Goal: Task Accomplishment & Management: Manage account settings

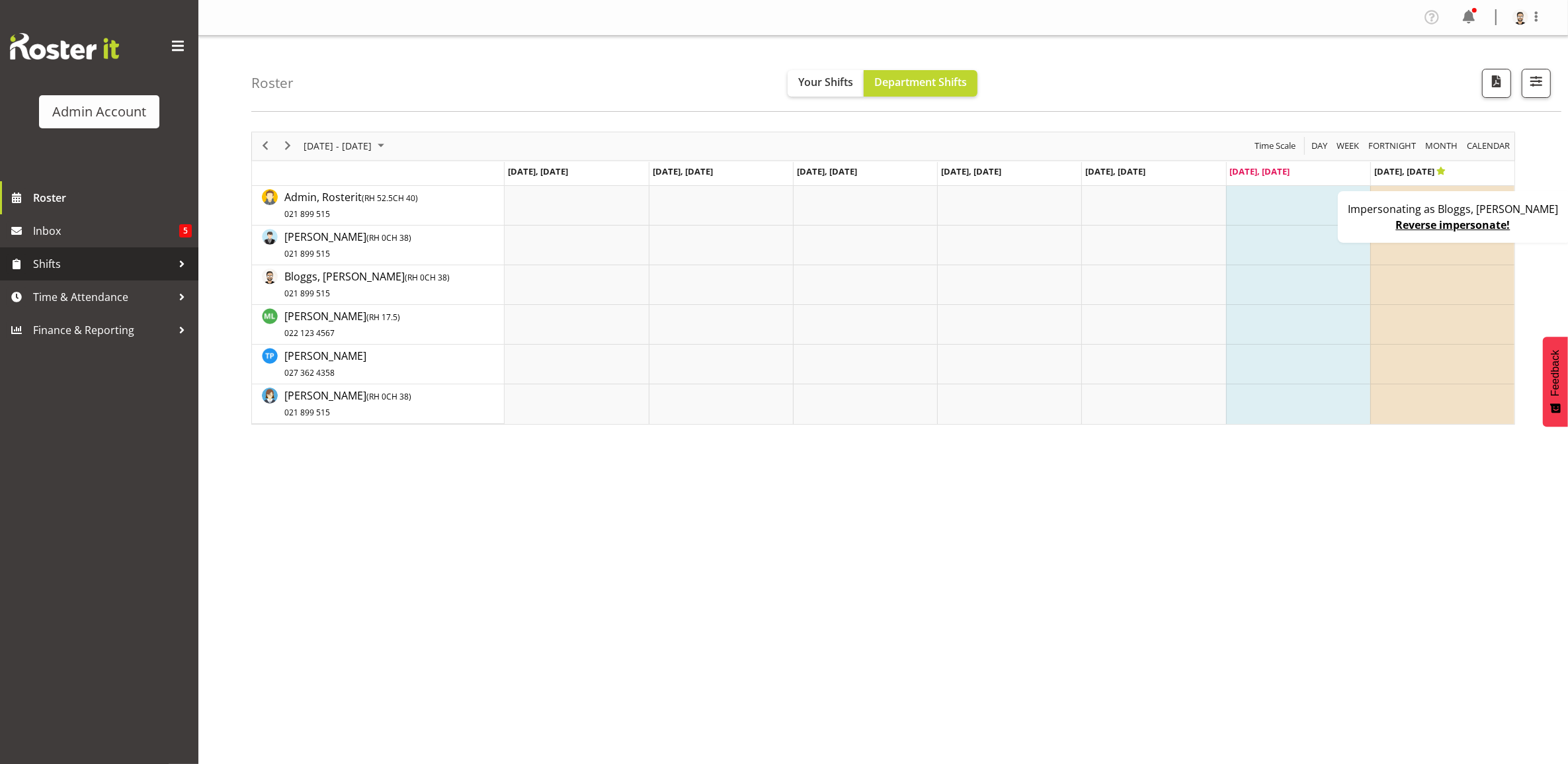
click at [87, 262] on span "Shifts" at bounding box center [103, 264] width 139 height 20
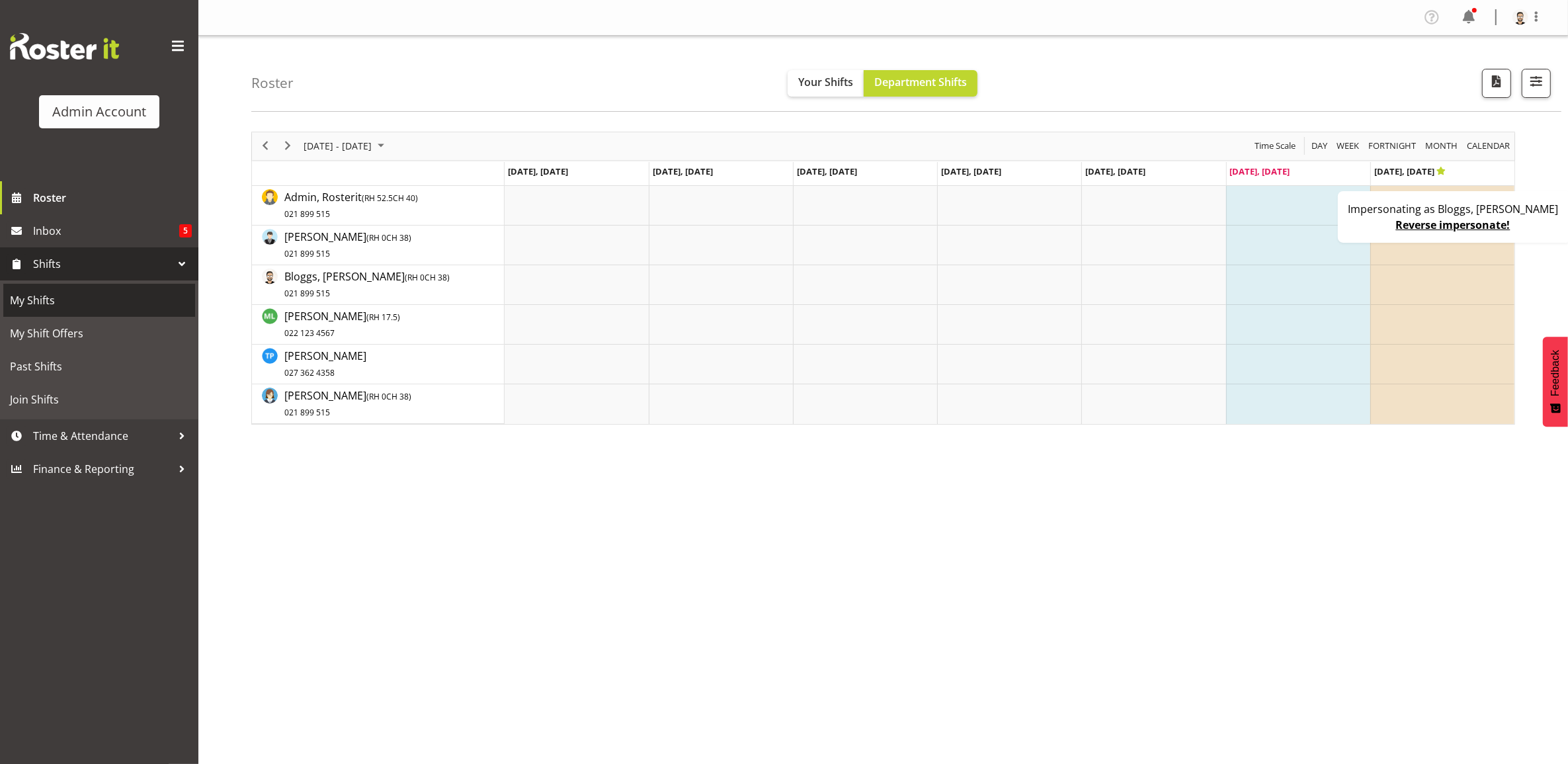
click at [84, 298] on span "My Shifts" at bounding box center [99, 300] width 179 height 20
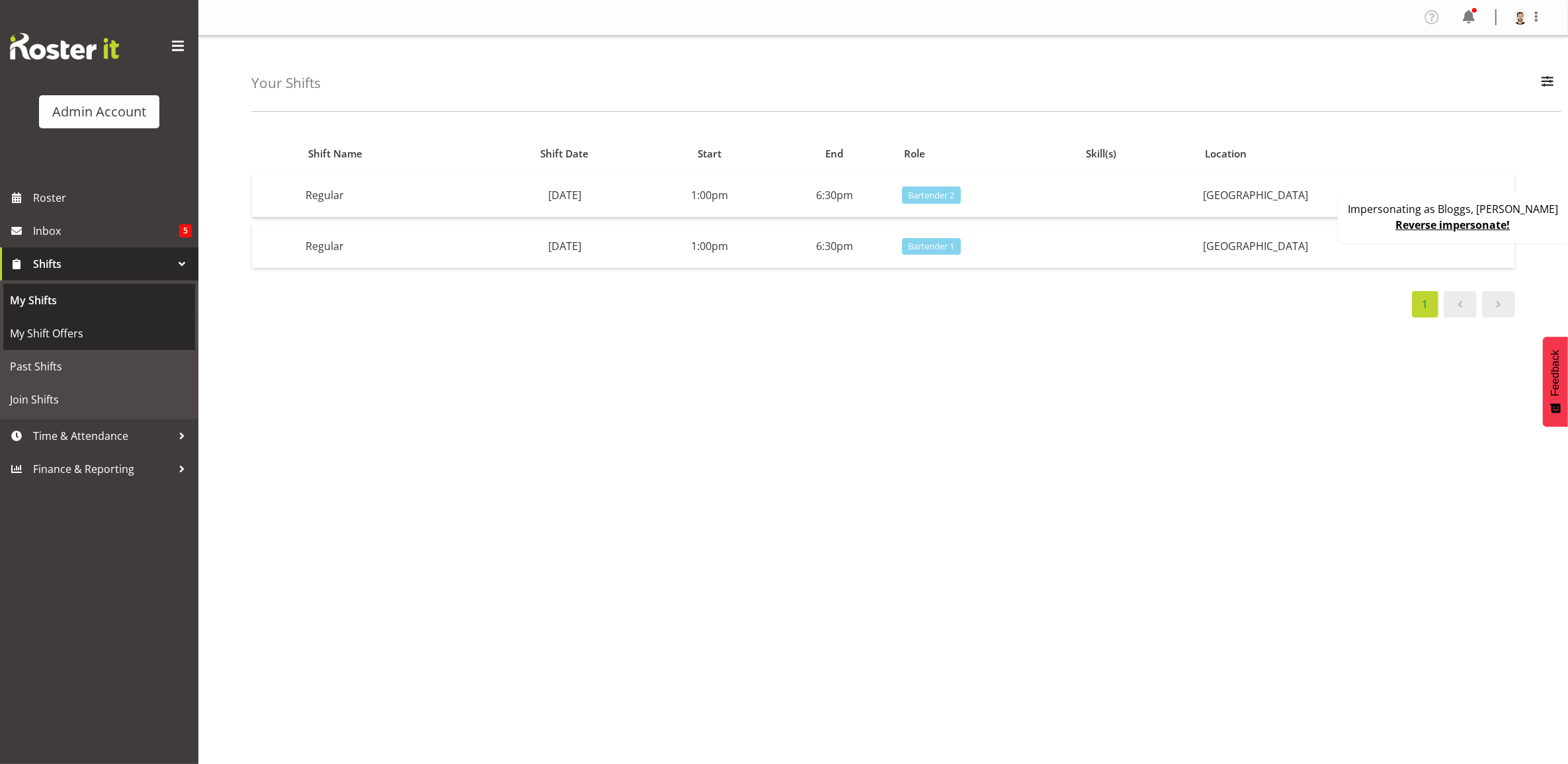
click at [104, 327] on span "My Shift Offers" at bounding box center [99, 333] width 179 height 20
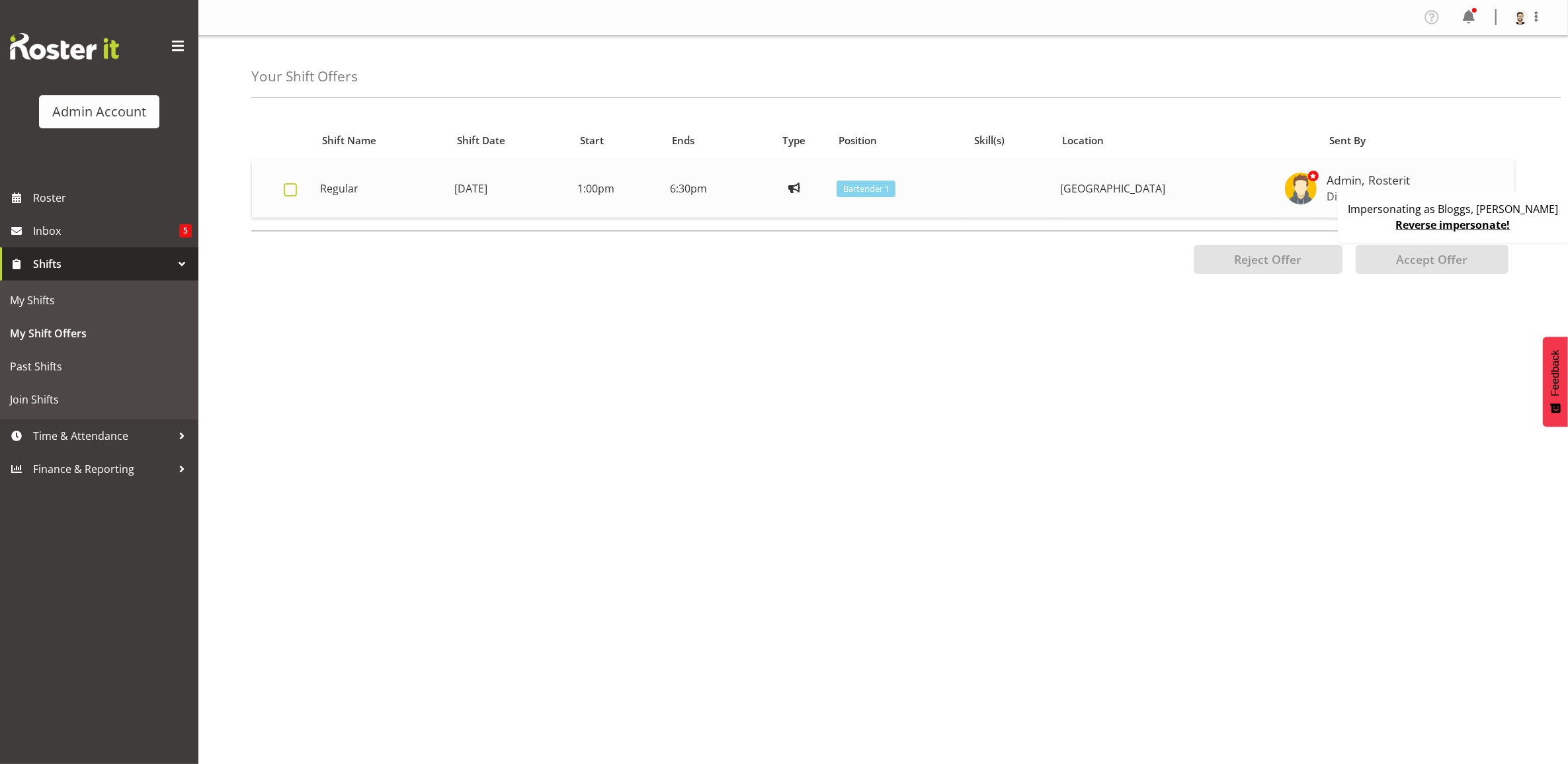
click at [298, 191] on label at bounding box center [293, 191] width 21 height 14
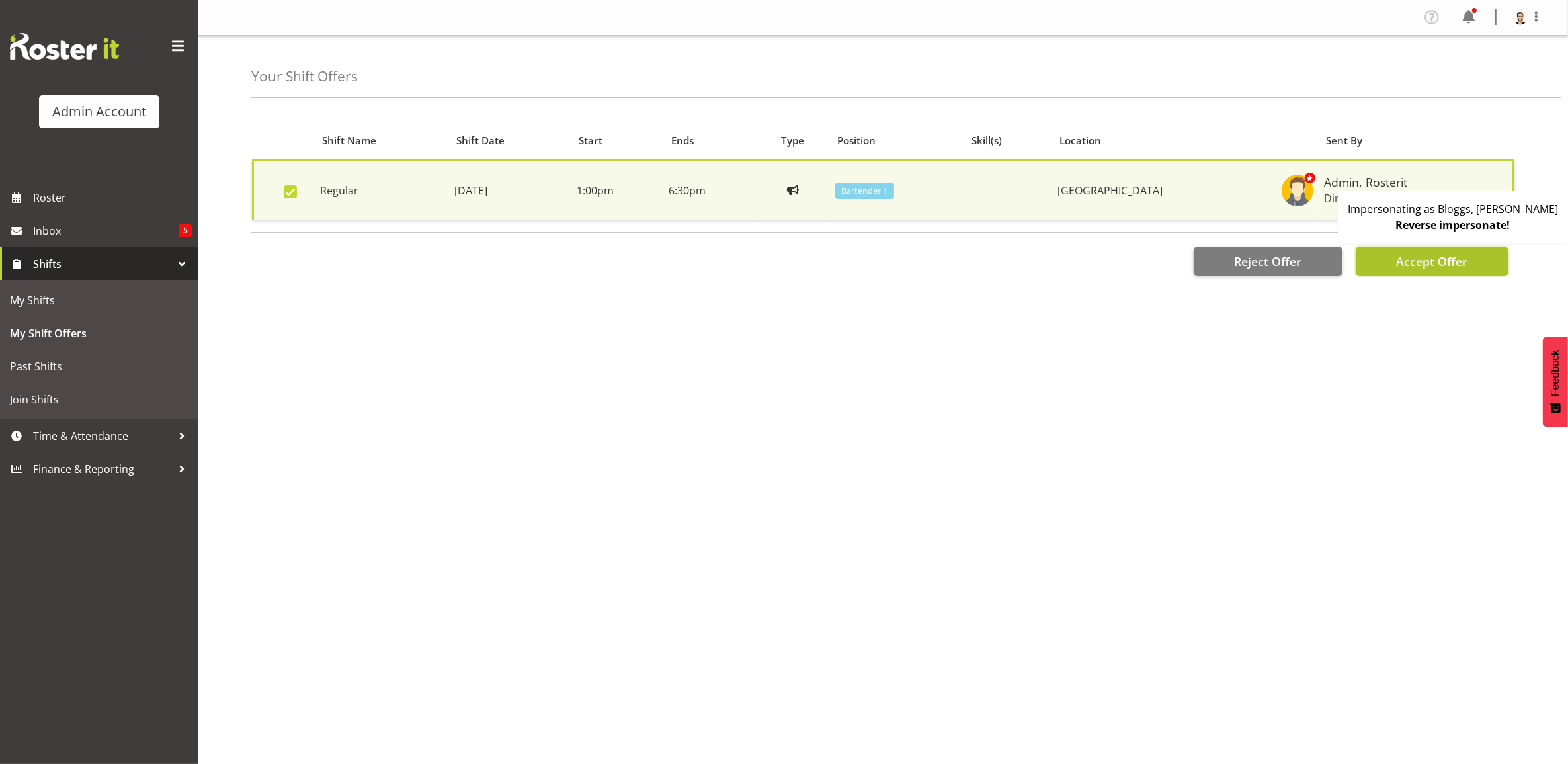
click at [1423, 260] on span "Accept Offer" at bounding box center [1431, 261] width 71 height 16
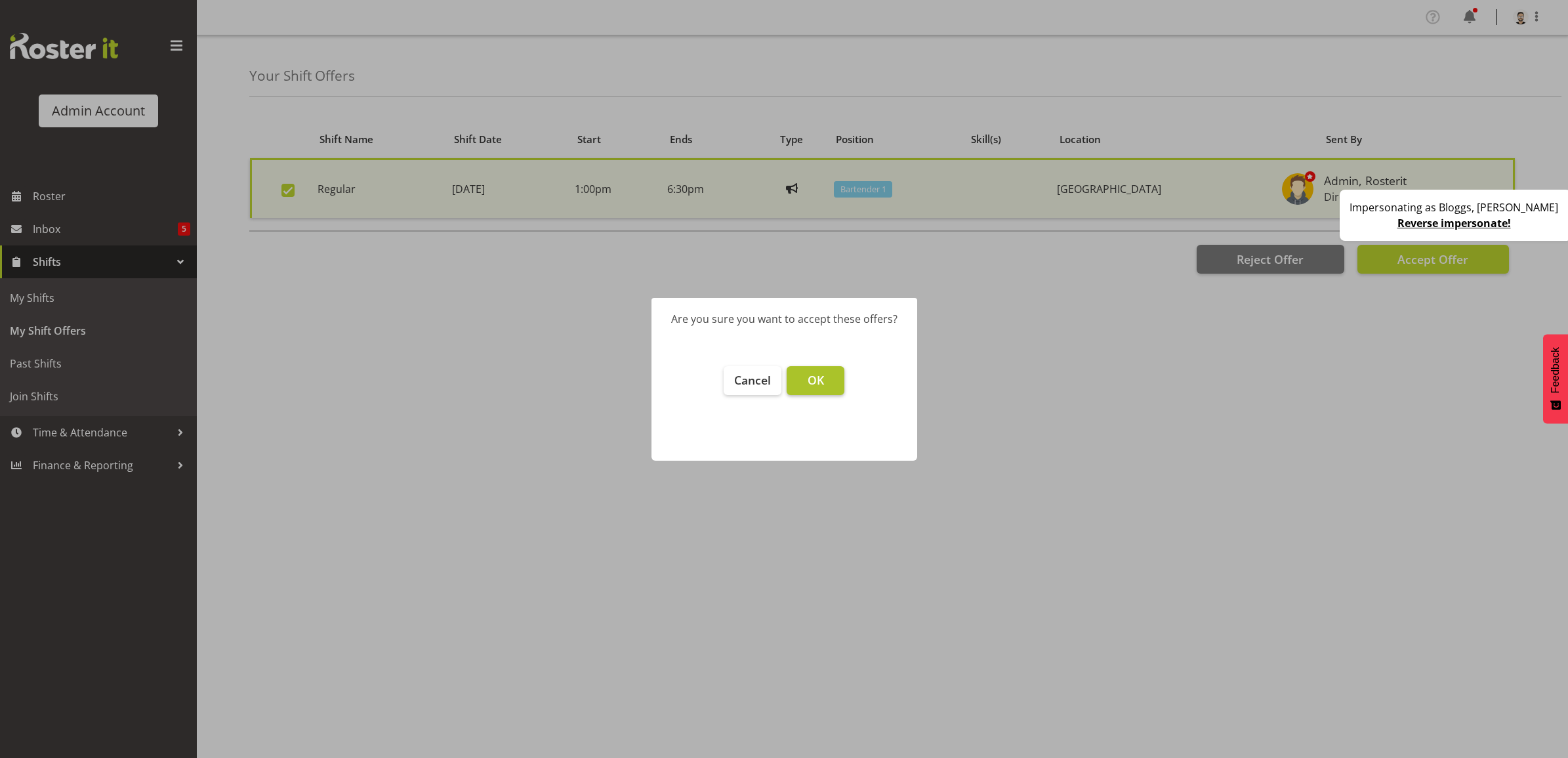
click at [817, 391] on button "OK" at bounding box center [816, 381] width 58 height 29
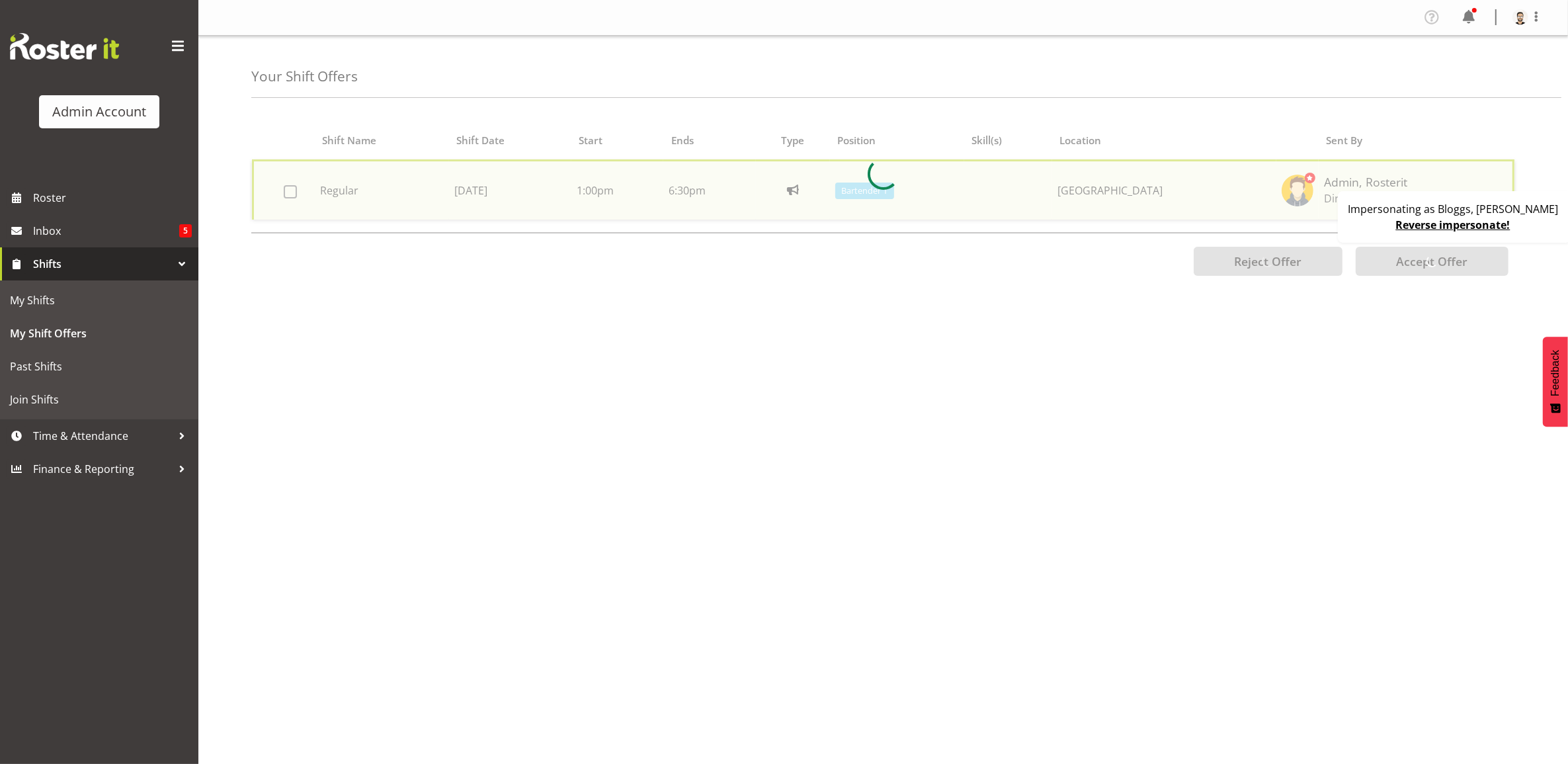
checkbox input "false"
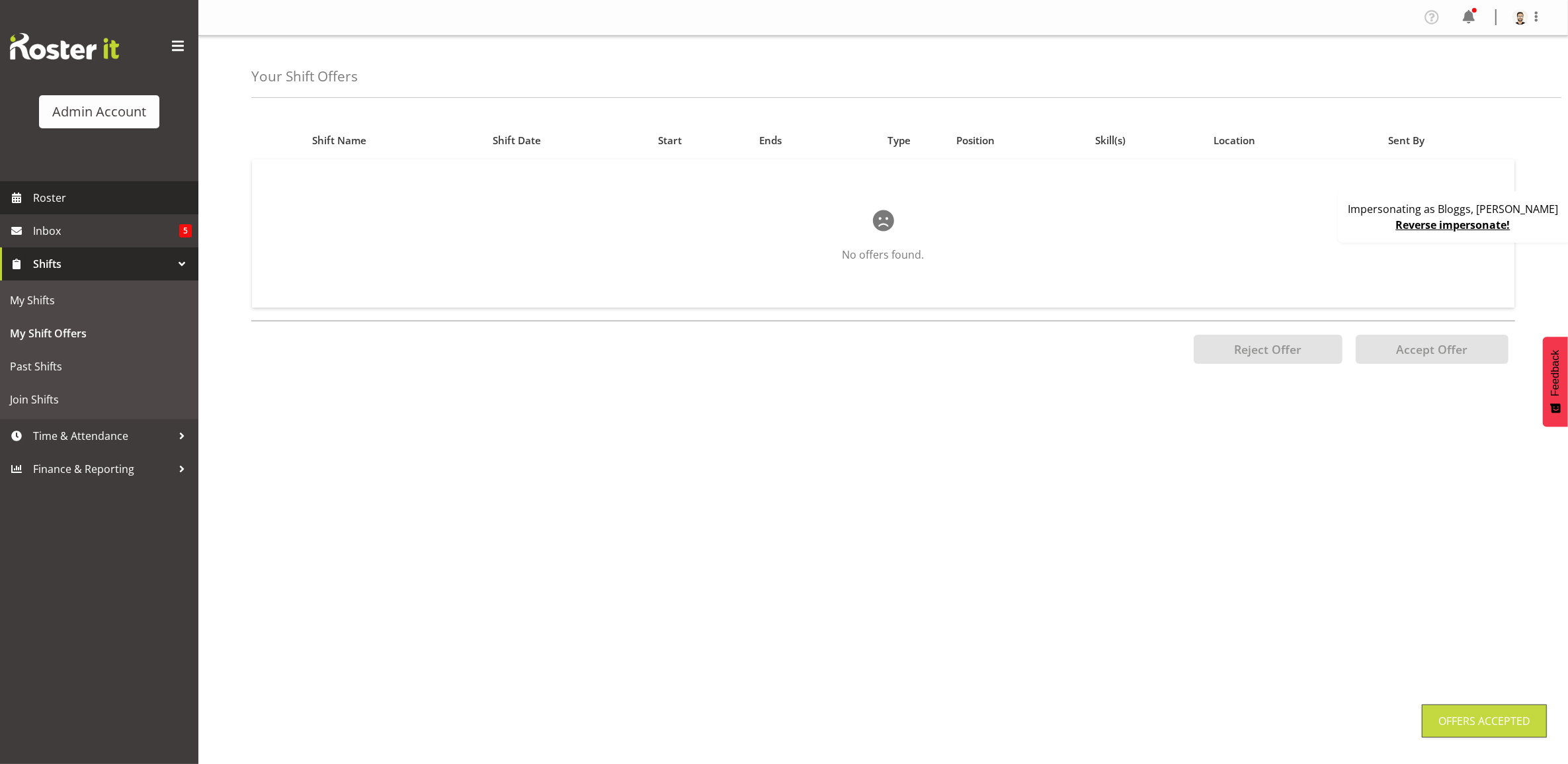
click at [83, 197] on span "Roster" at bounding box center [112, 197] width 158 height 20
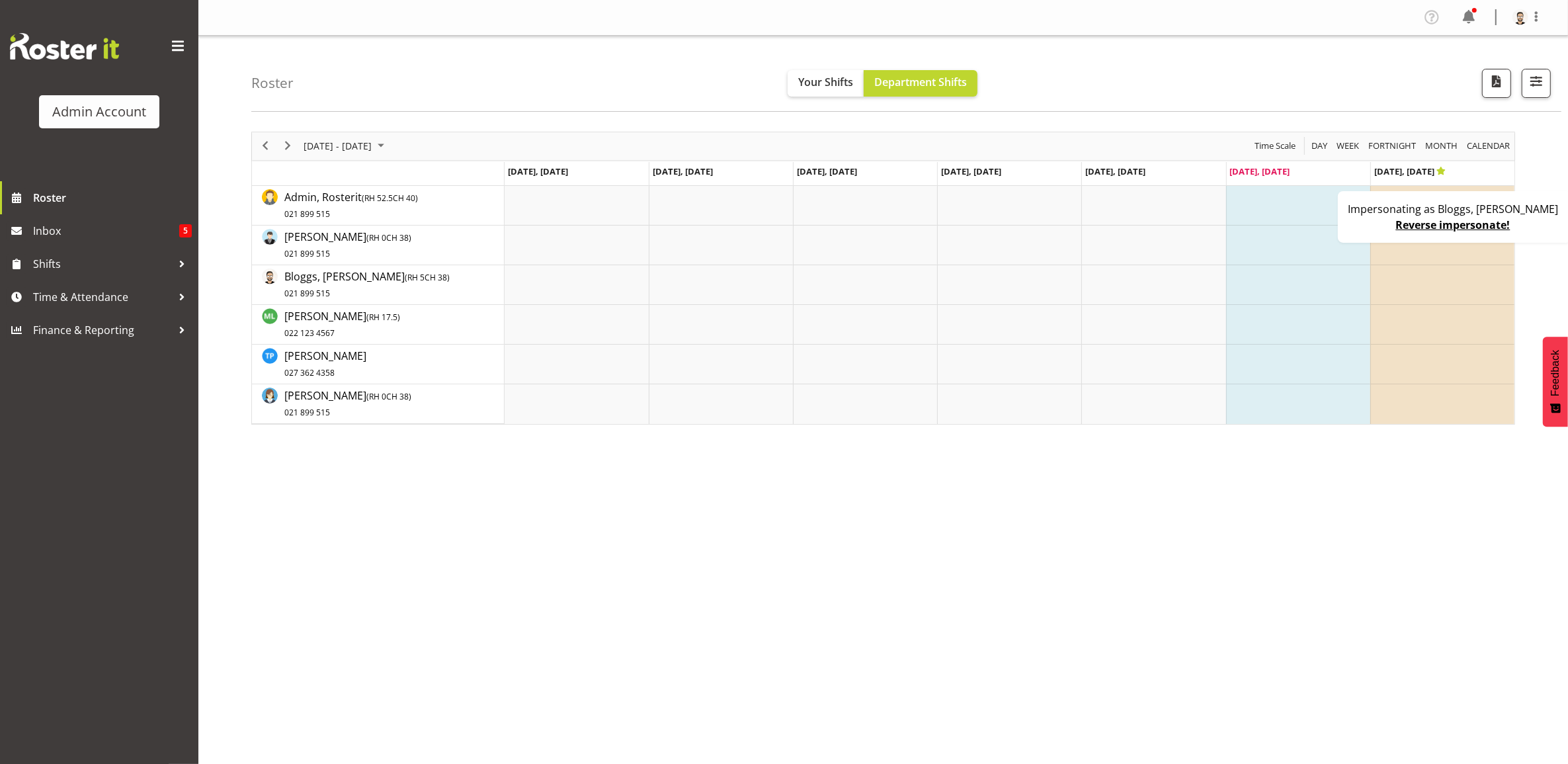
click at [1419, 227] on div "Impersonating as Bloggs, Joe Reverse impersonate!" at bounding box center [1454, 217] width 233 height 52
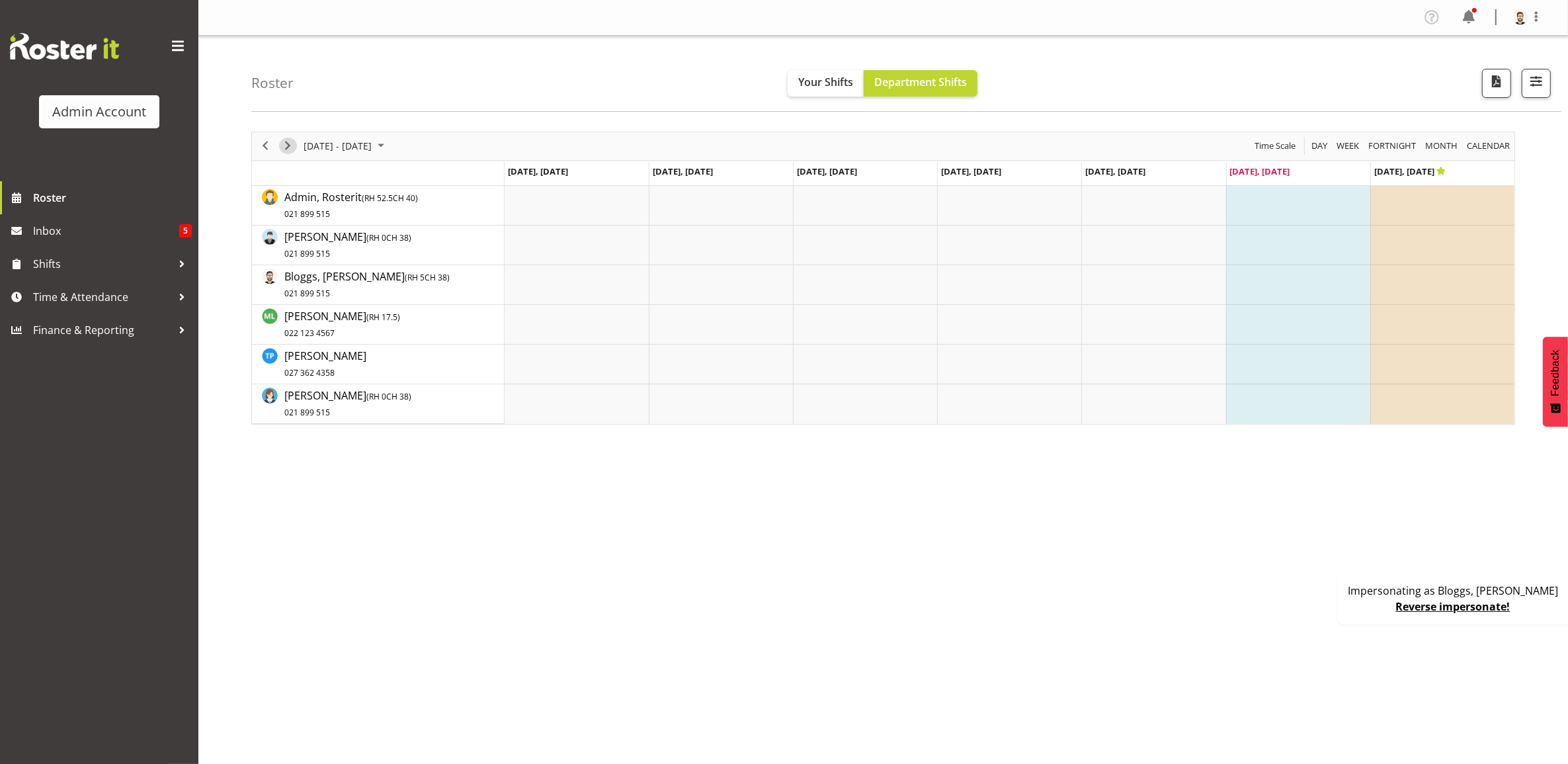
click at [283, 149] on span "Next" at bounding box center [287, 146] width 16 height 17
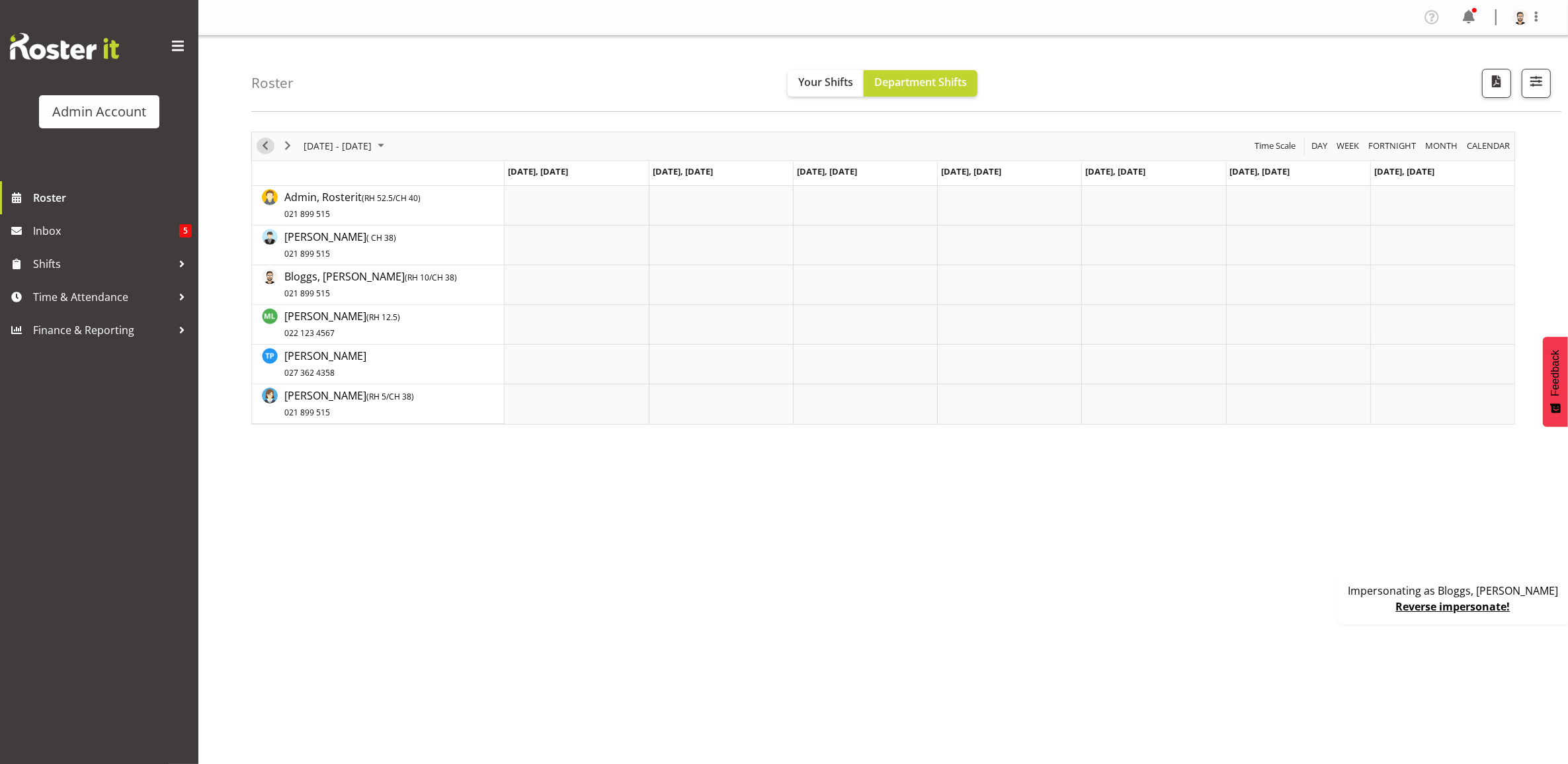
click at [263, 147] on span "Previous" at bounding box center [265, 146] width 16 height 17
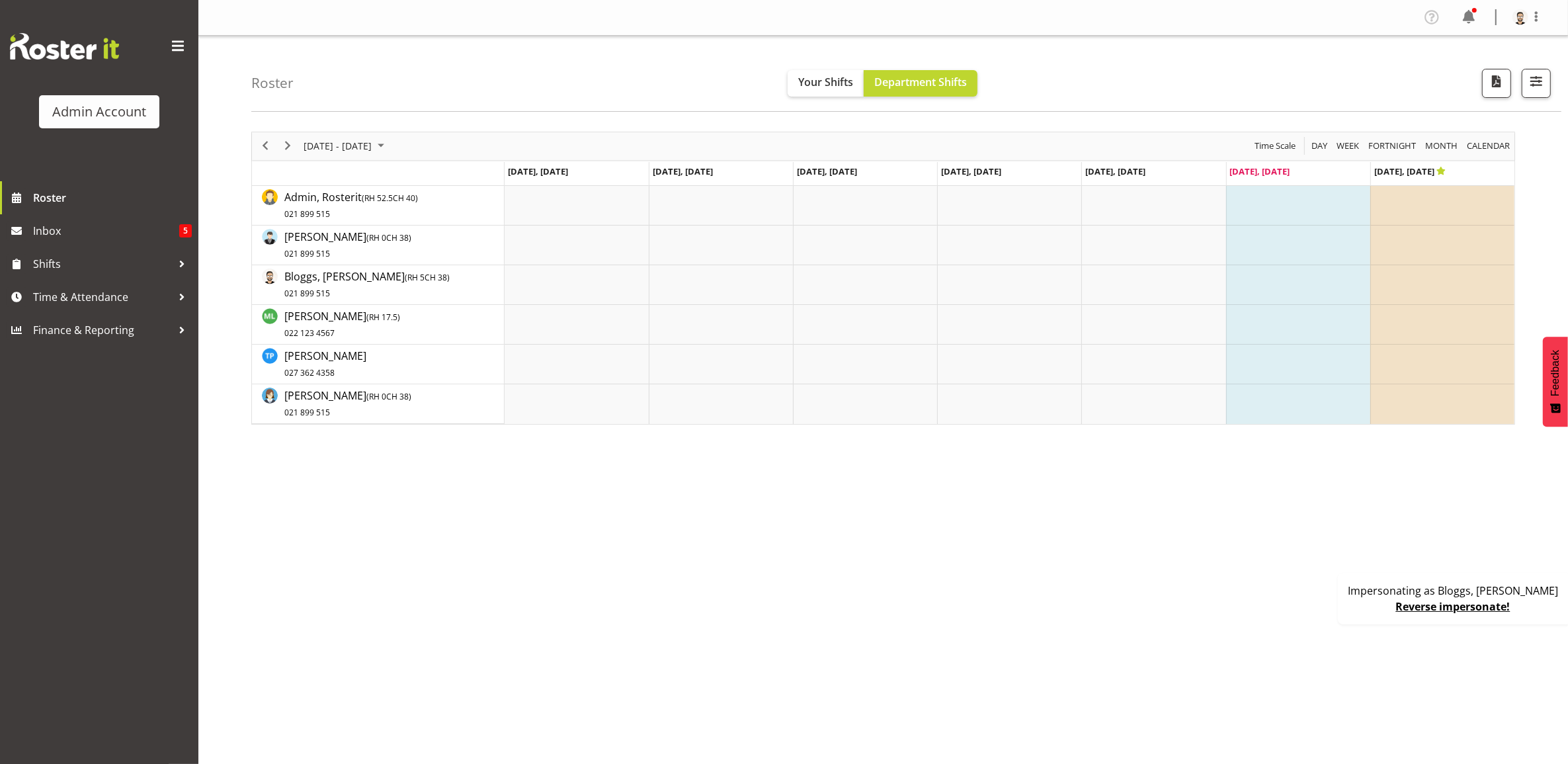
click at [1473, 603] on link "Reverse impersonate!" at bounding box center [1453, 606] width 114 height 15
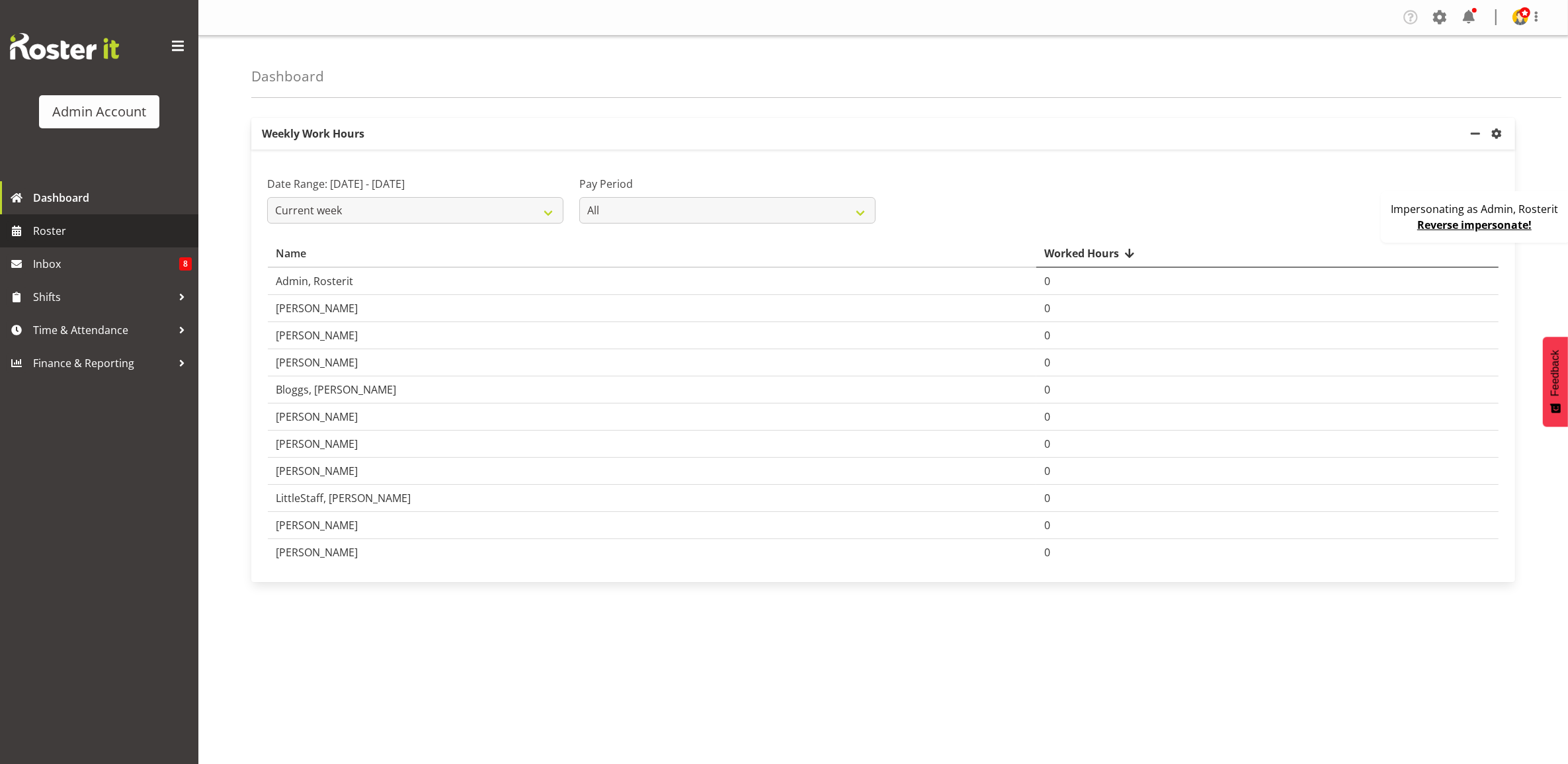
click at [104, 224] on span "Roster" at bounding box center [112, 231] width 158 height 20
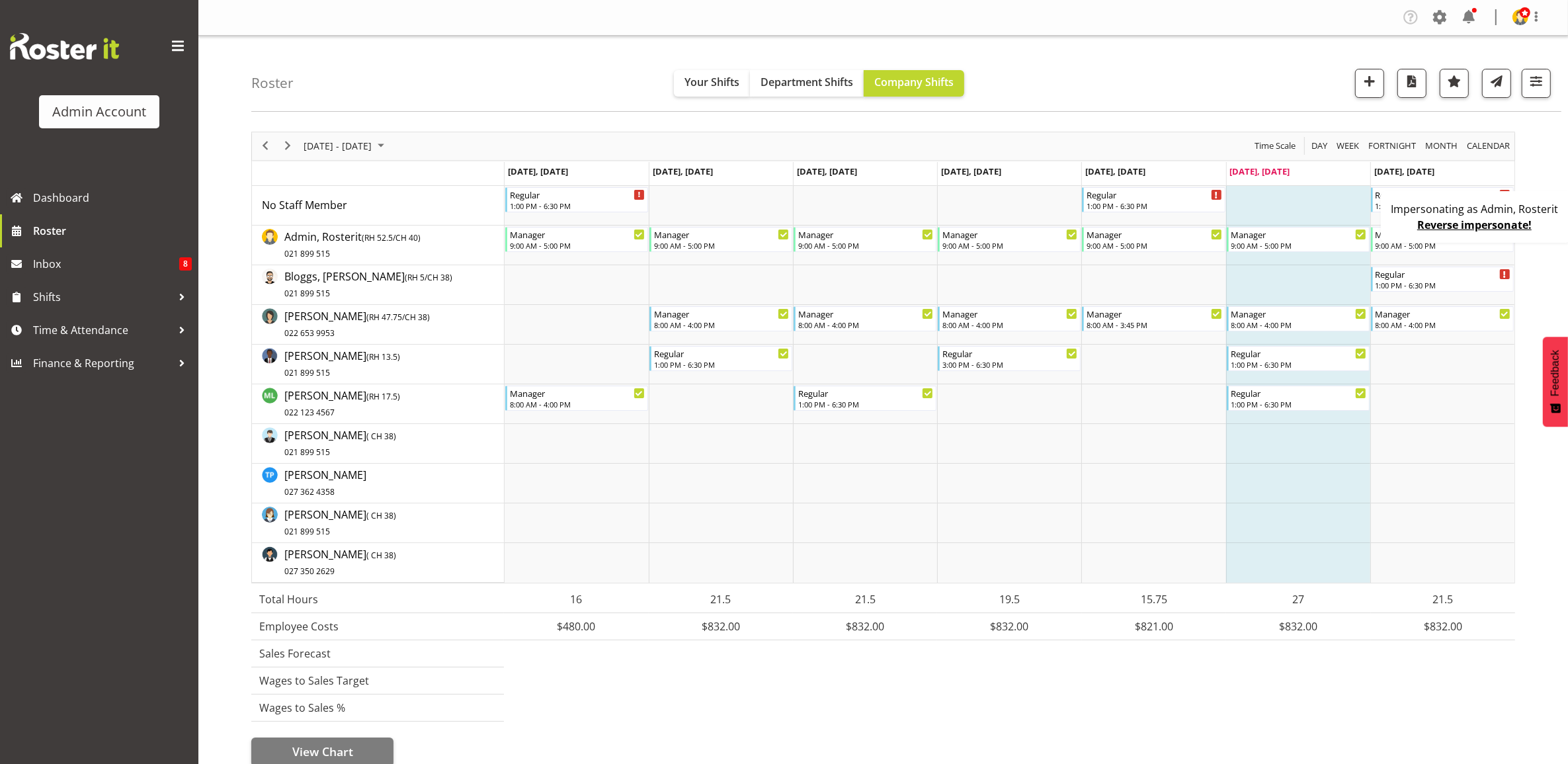
click at [1407, 230] on div "Impersonating as Admin, Rosterit Reverse impersonate!" at bounding box center [1475, 217] width 191 height 52
click at [1454, 206] on div "1:00 PM - 6:30 PM" at bounding box center [1443, 204] width 136 height 11
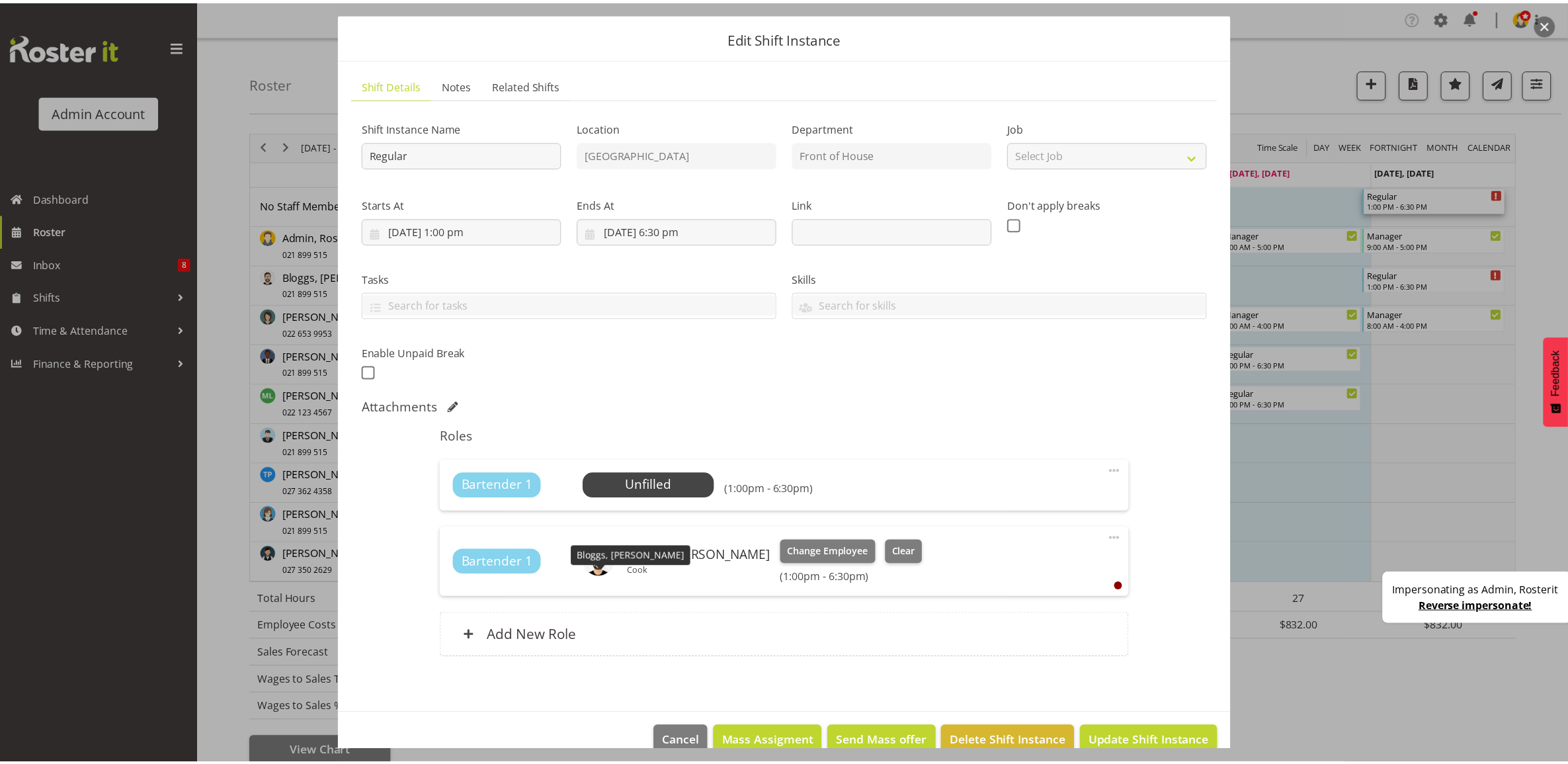
scroll to position [61, 0]
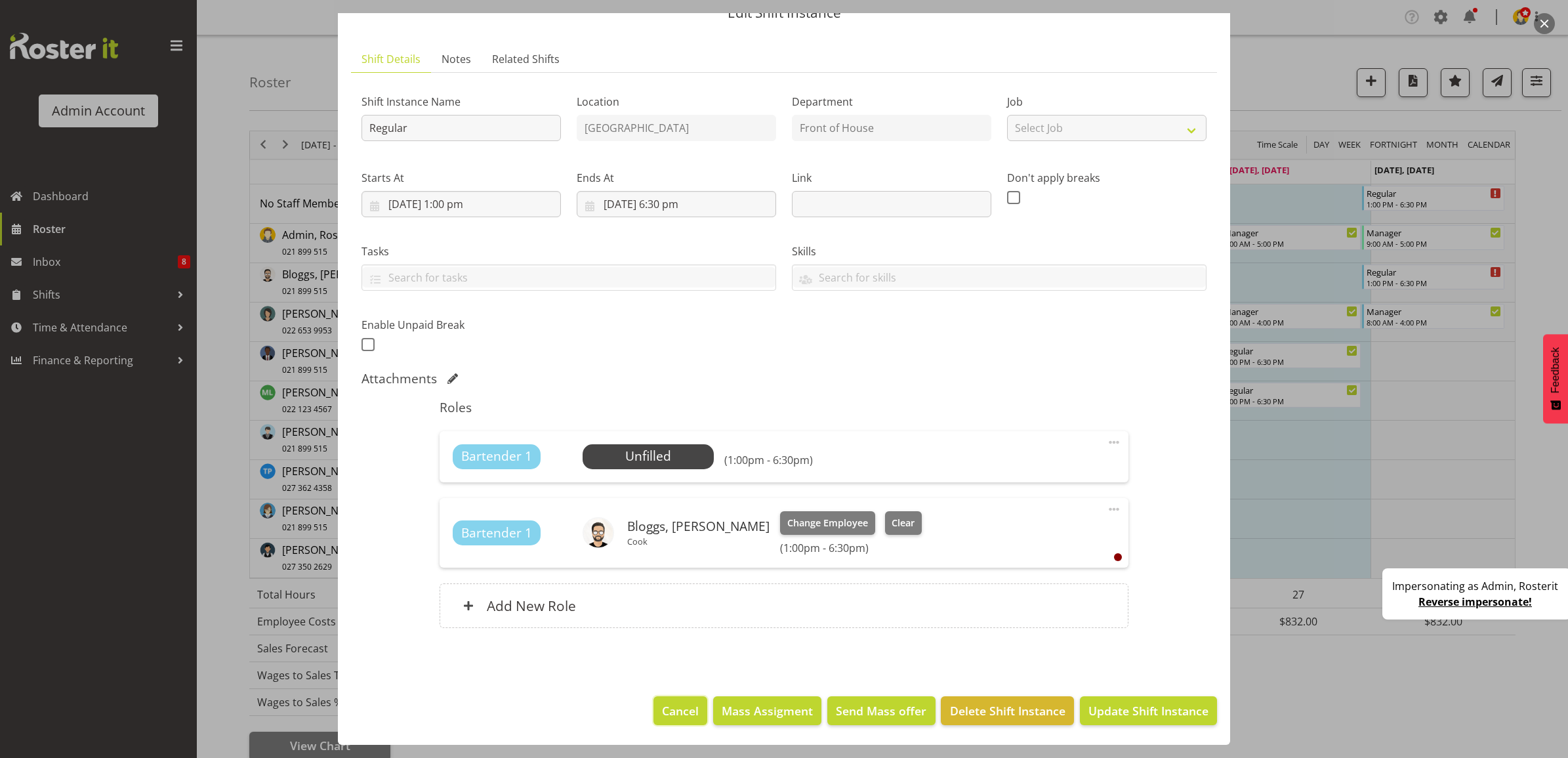
click at [680, 708] on span "Cancel" at bounding box center [680, 711] width 37 height 17
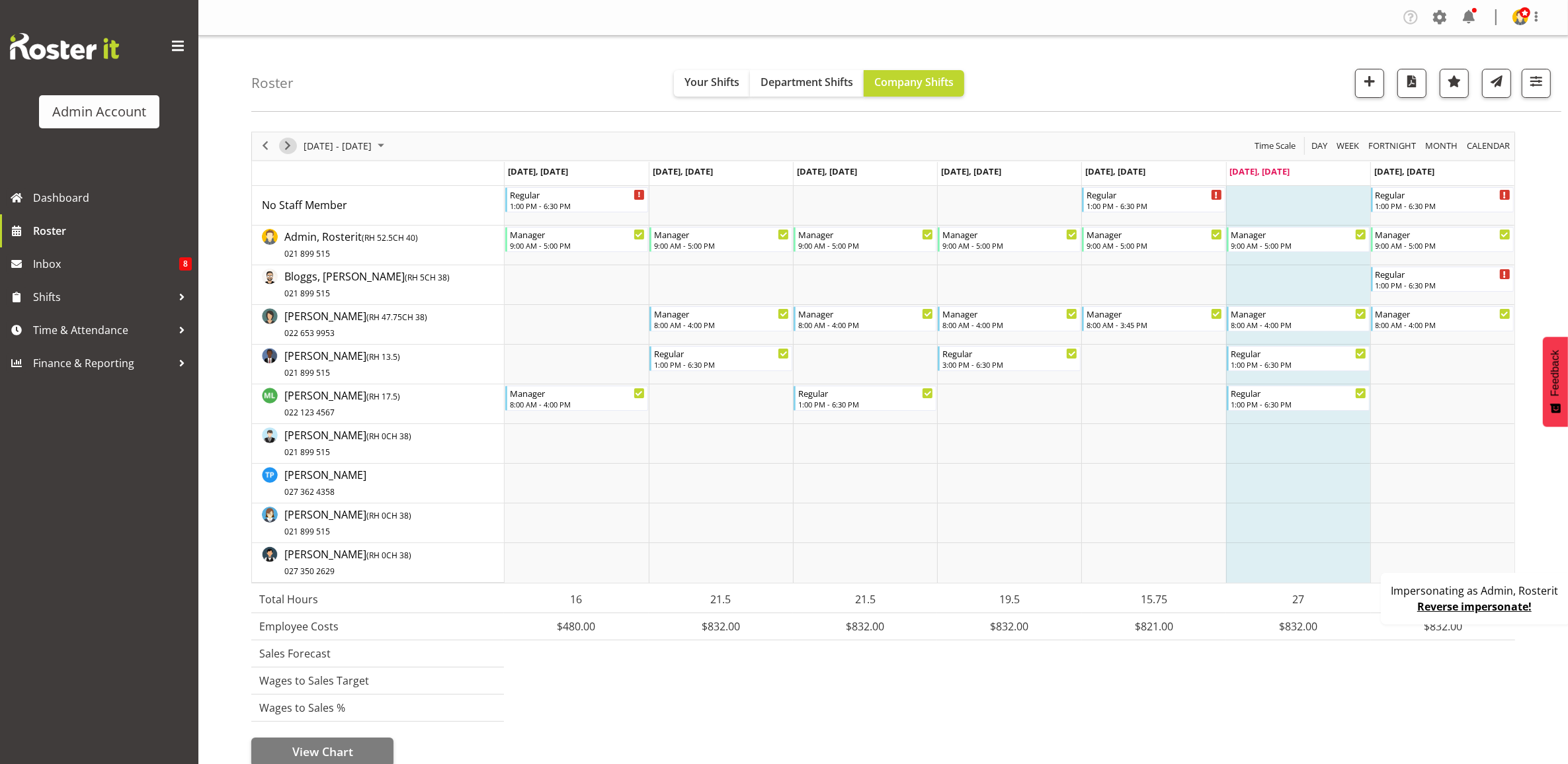
click at [288, 150] on span "Next" at bounding box center [287, 146] width 16 height 17
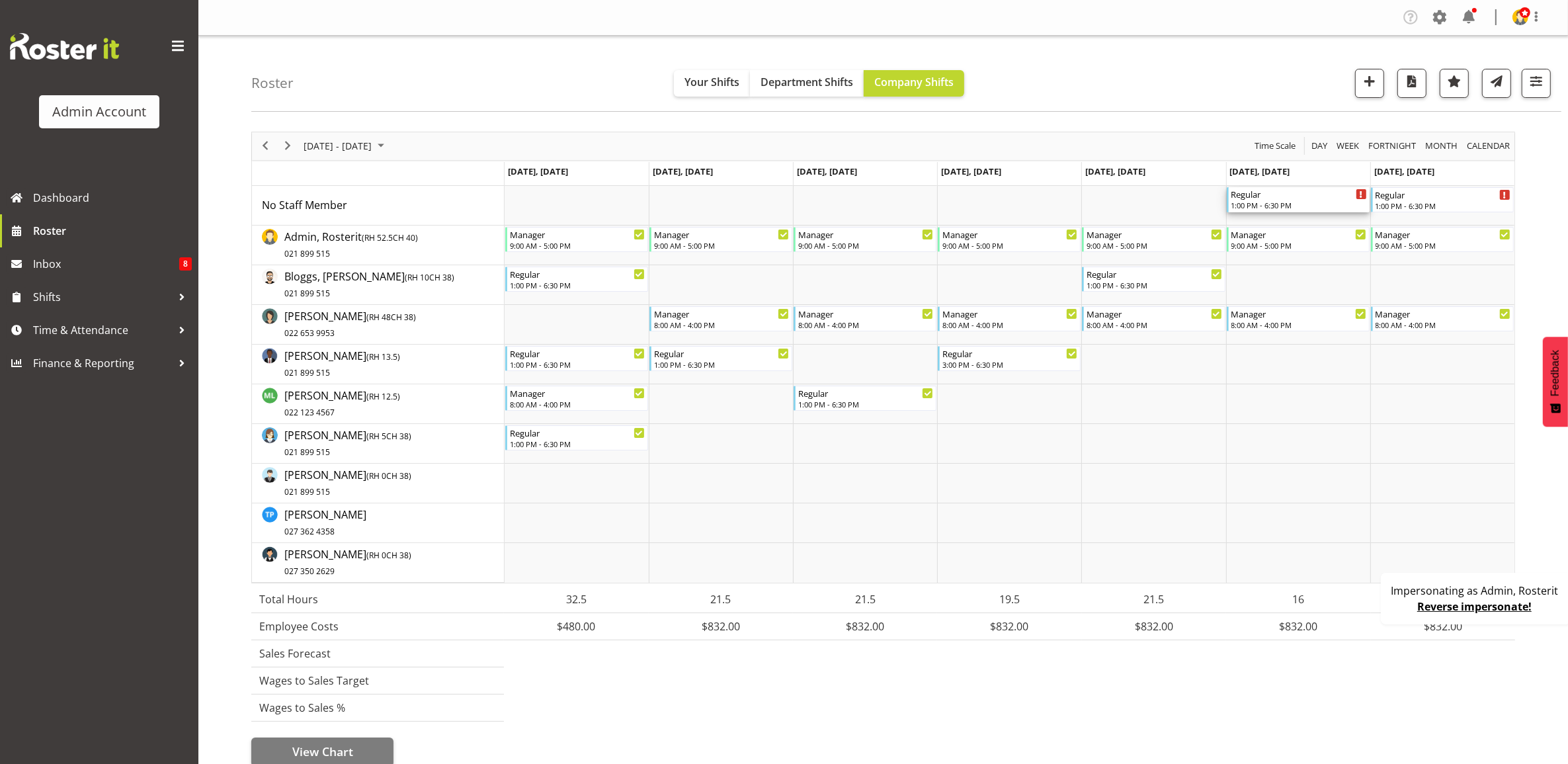
click at [1301, 199] on div "Regular" at bounding box center [1298, 194] width 136 height 14
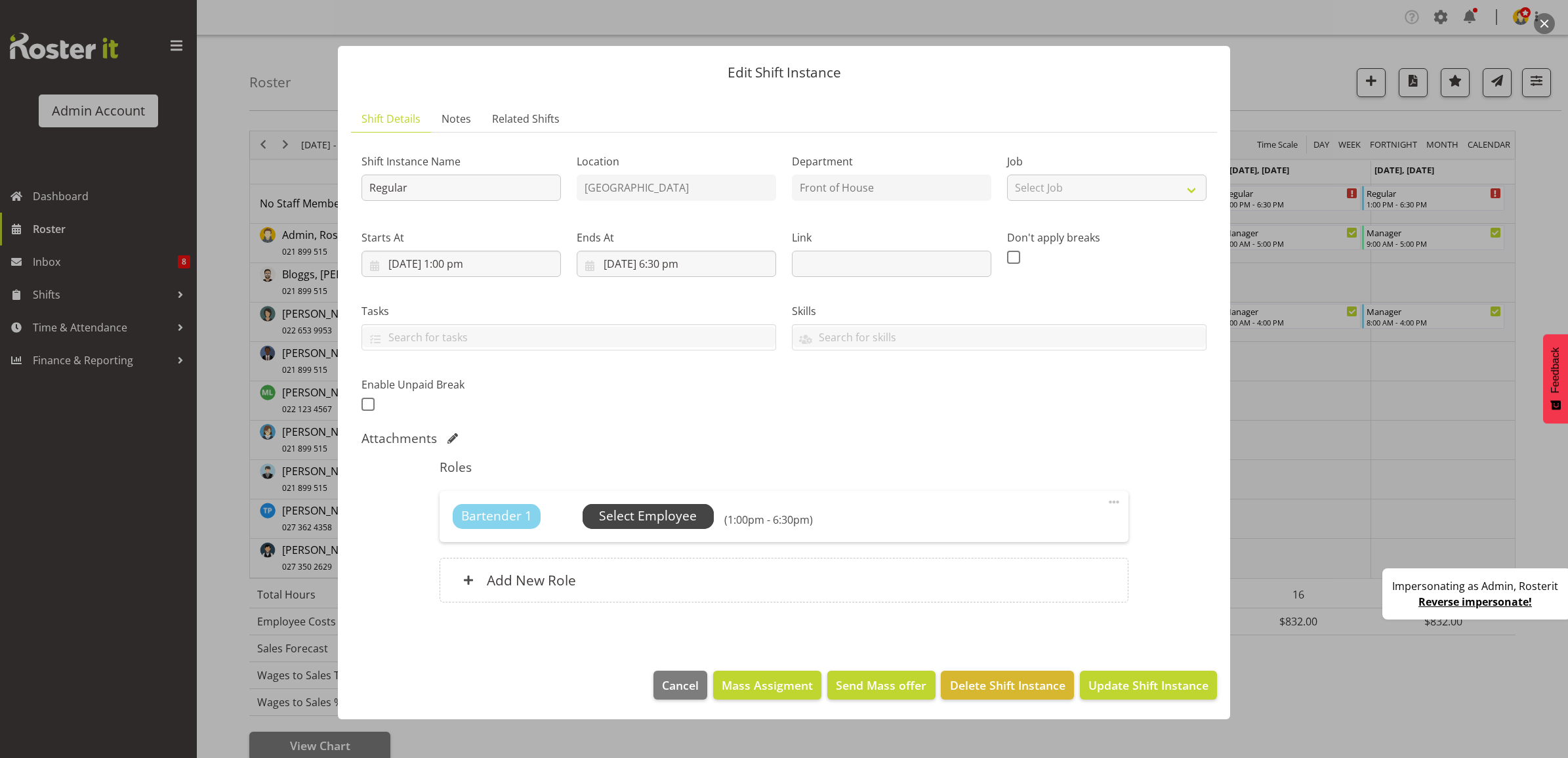
click at [679, 520] on span "Select Employee" at bounding box center [647, 517] width 98 height 19
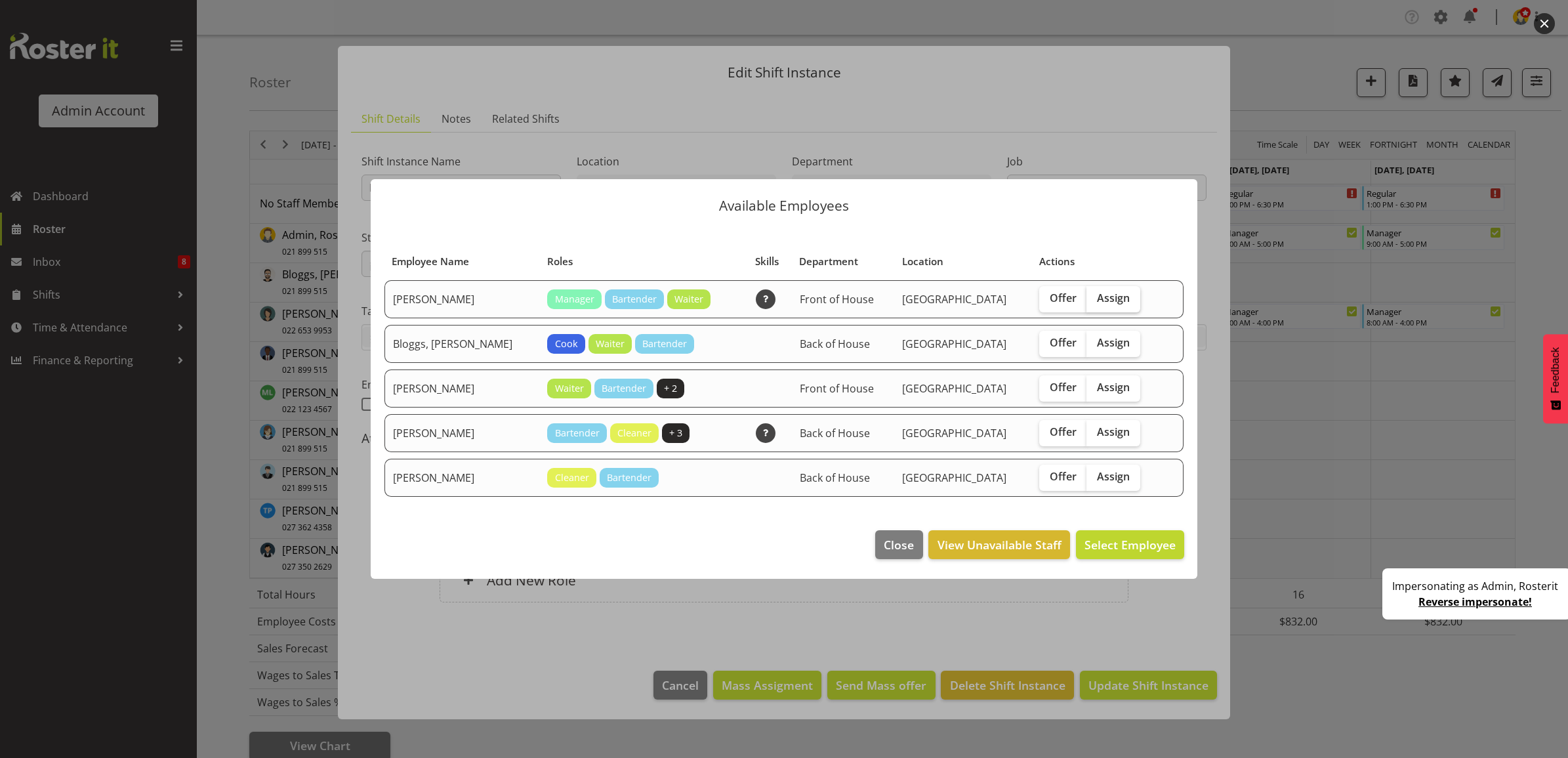
click at [1097, 303] on span "Assign" at bounding box center [1113, 299] width 33 height 14
click at [1095, 302] on input "Assign" at bounding box center [1090, 298] width 9 height 9
click at [1124, 287] on div "Offer Assign" at bounding box center [1097, 299] width 117 height 26
click at [1099, 299] on span "Assign" at bounding box center [1113, 299] width 33 height 14
click at [1095, 299] on input "Assign" at bounding box center [1090, 298] width 9 height 9
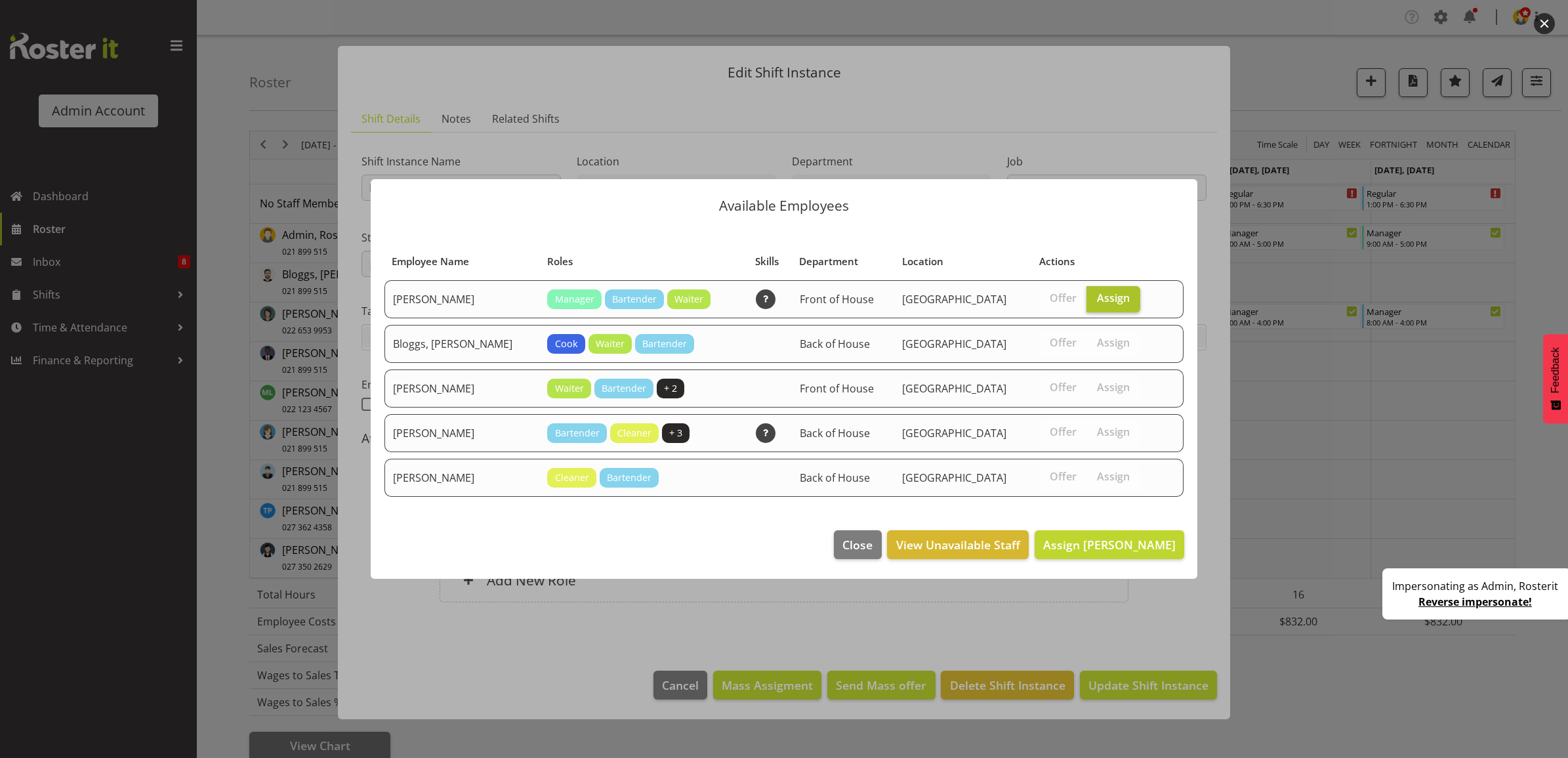
checkbox input "false"
click at [1050, 300] on span "Offer" at bounding box center [1063, 299] width 27 height 14
click at [1044, 300] on input "Offer" at bounding box center [1043, 298] width 9 height 9
checkbox input "true"
click at [1050, 343] on span "Offer" at bounding box center [1063, 343] width 27 height 14
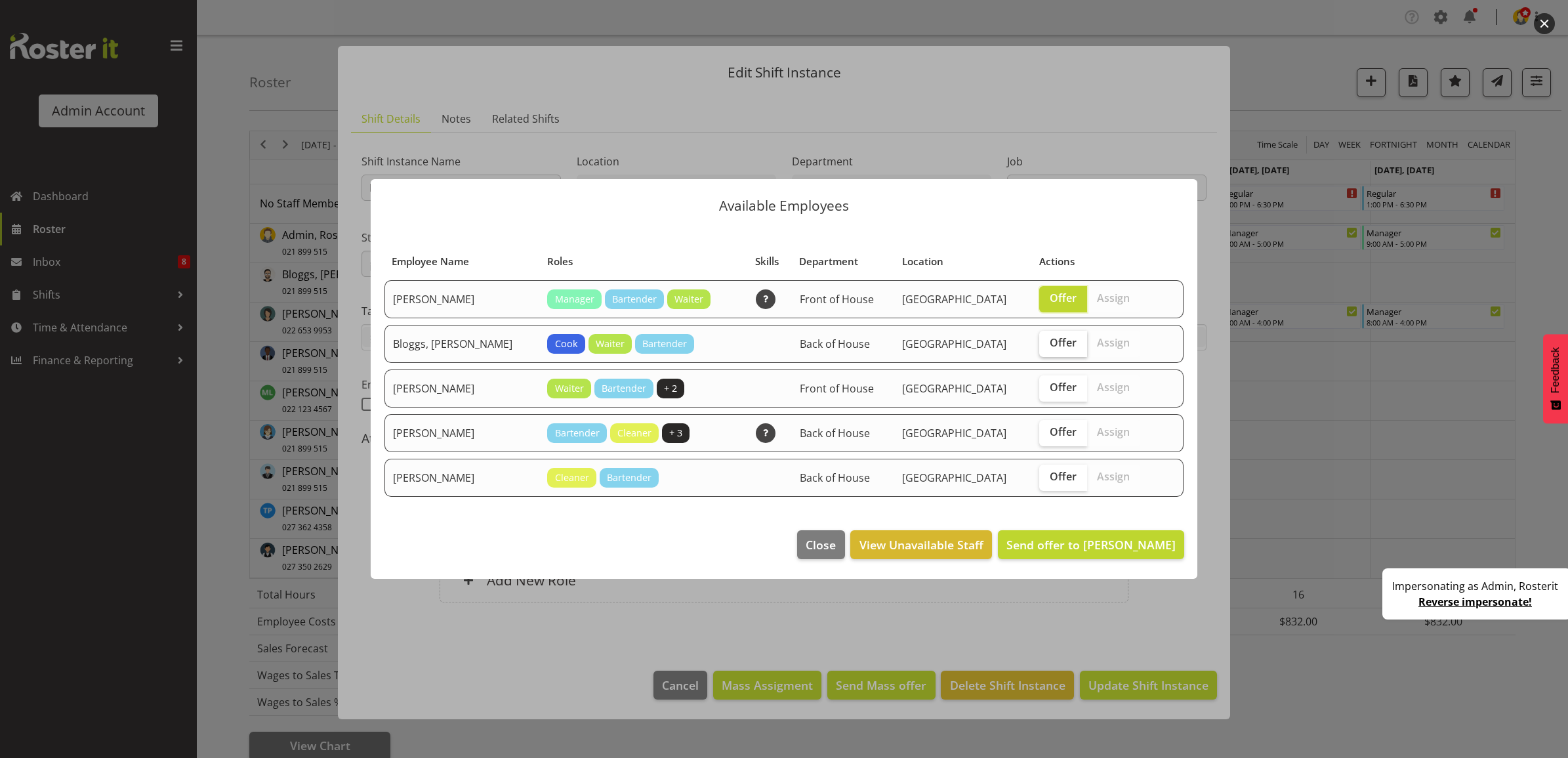
click at [1043, 343] on input "Offer" at bounding box center [1043, 342] width 9 height 9
checkbox input "true"
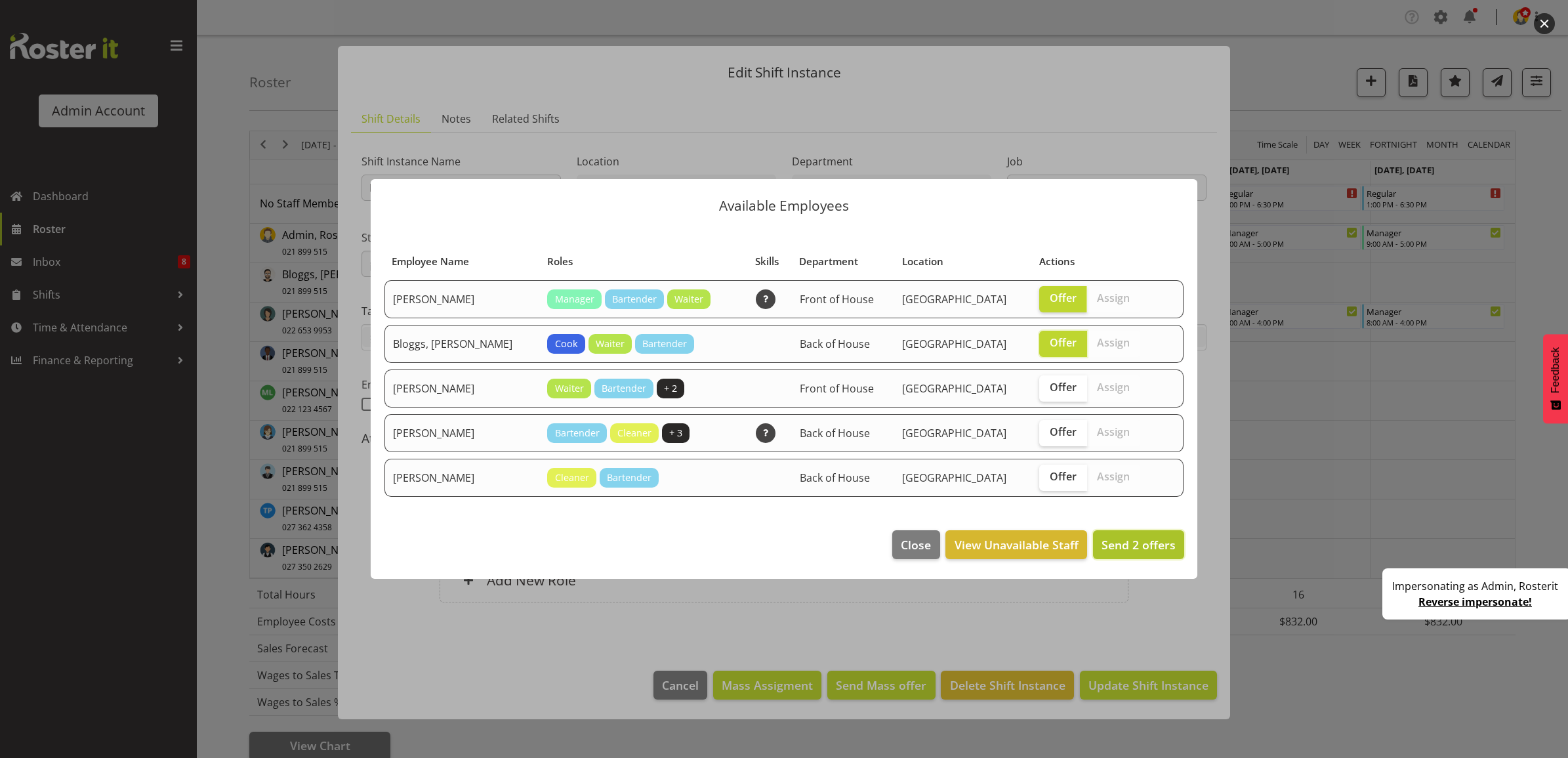
click at [1130, 539] on span "Send 2 offers" at bounding box center [1139, 545] width 74 height 16
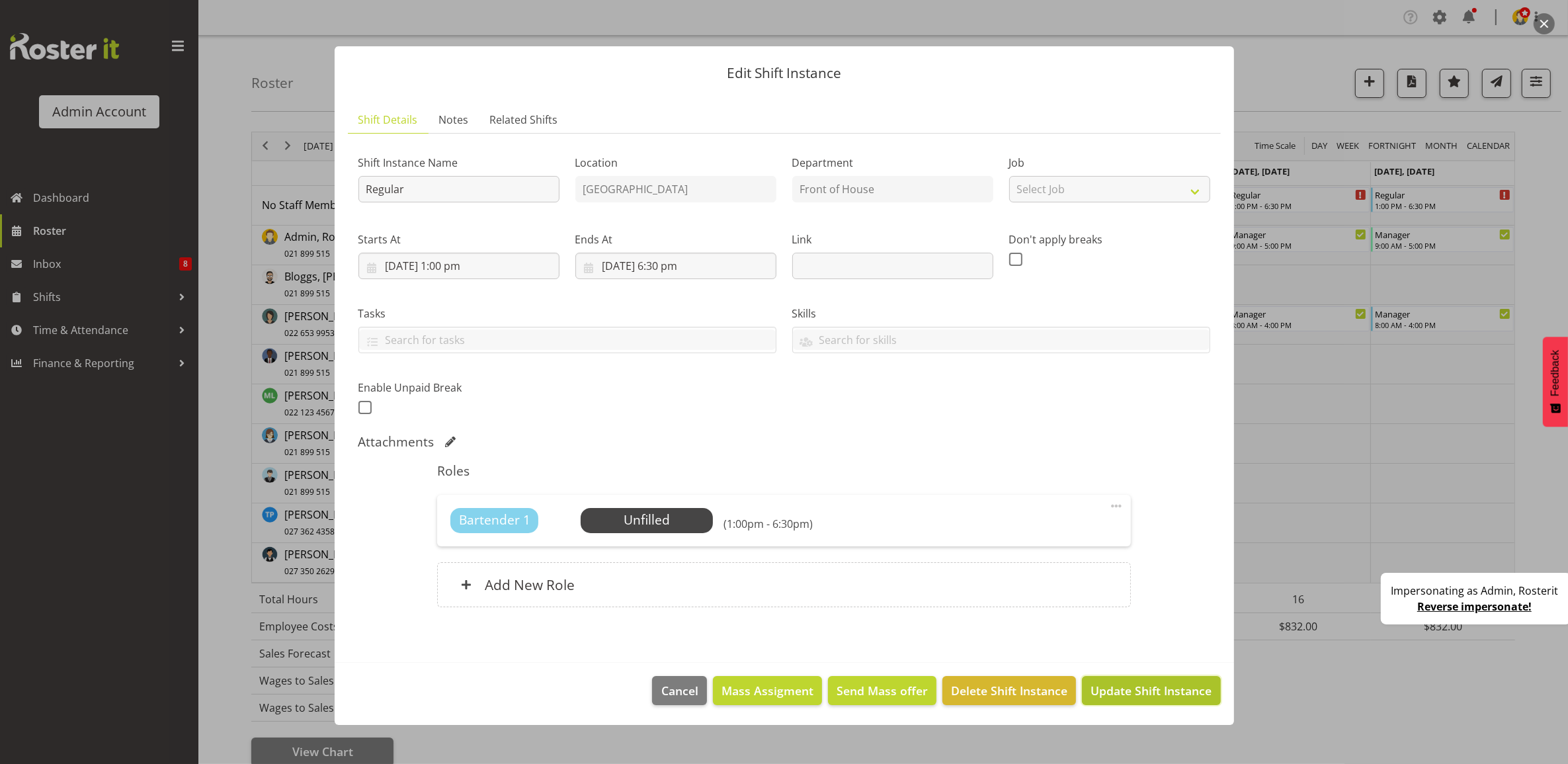
click at [1120, 693] on span "Update Shift Instance" at bounding box center [1151, 691] width 121 height 18
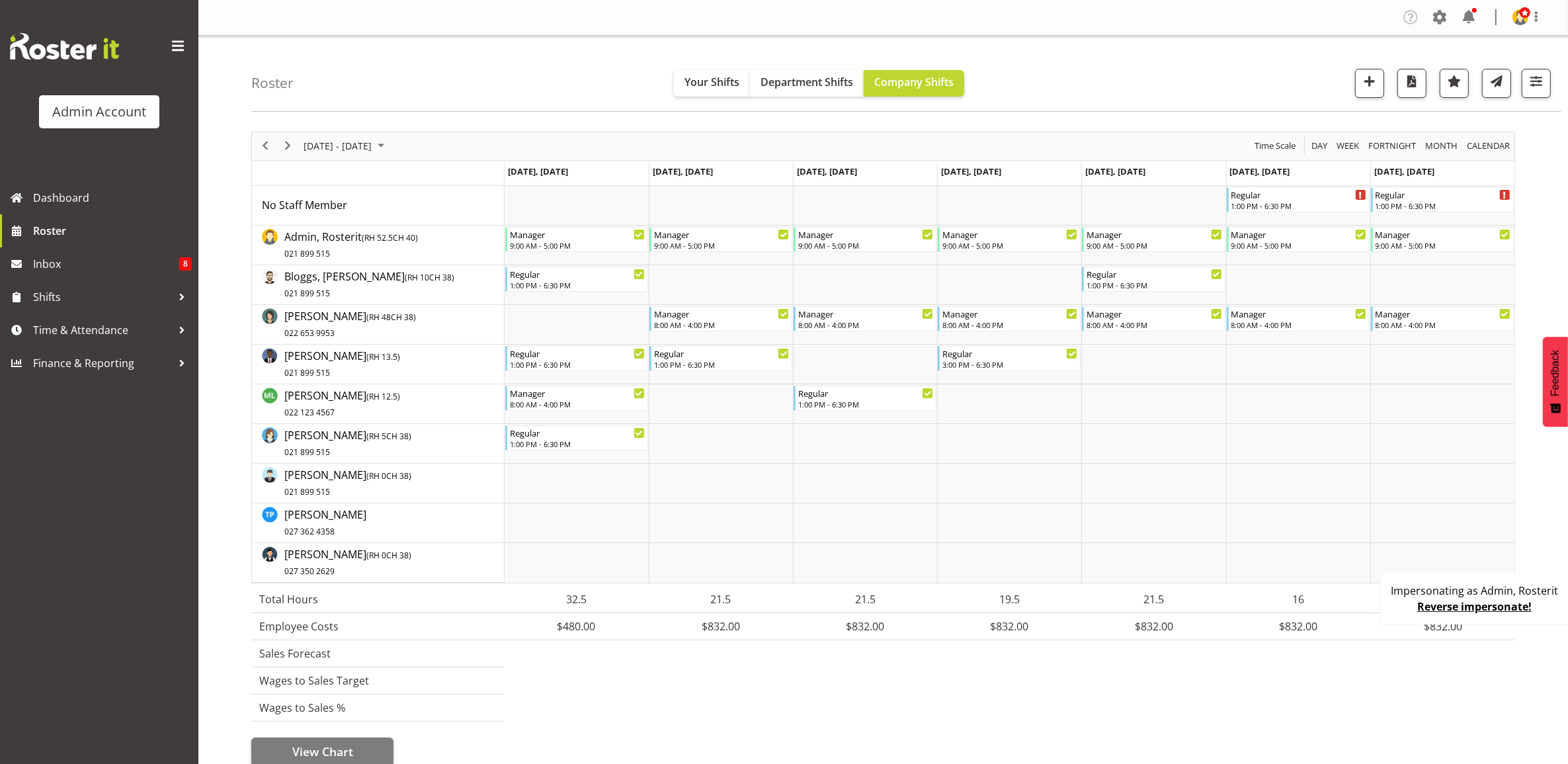
click at [1473, 604] on link "Reverse impersonate!" at bounding box center [1474, 606] width 114 height 15
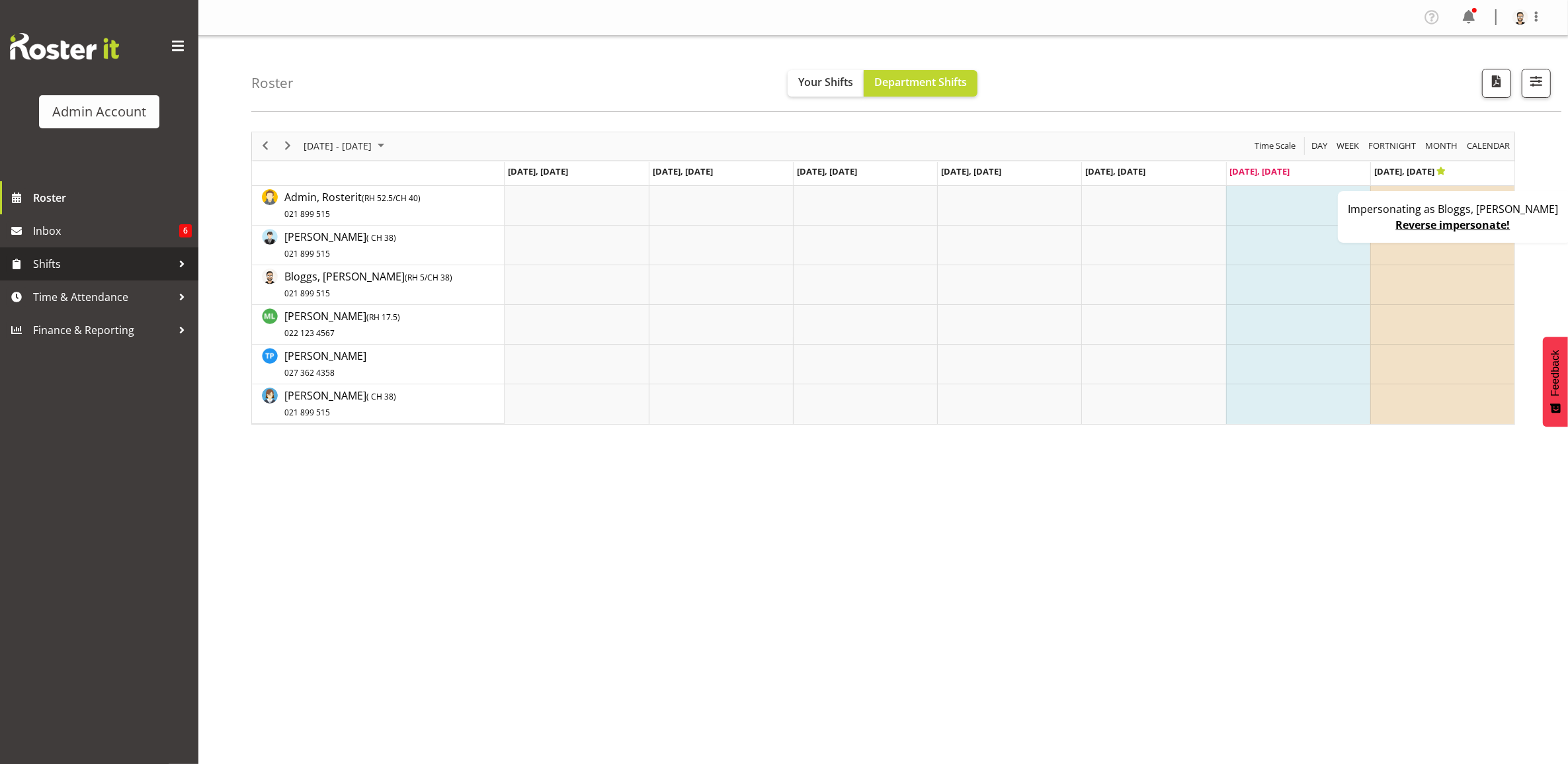
click at [102, 270] on span "Shifts" at bounding box center [103, 264] width 139 height 20
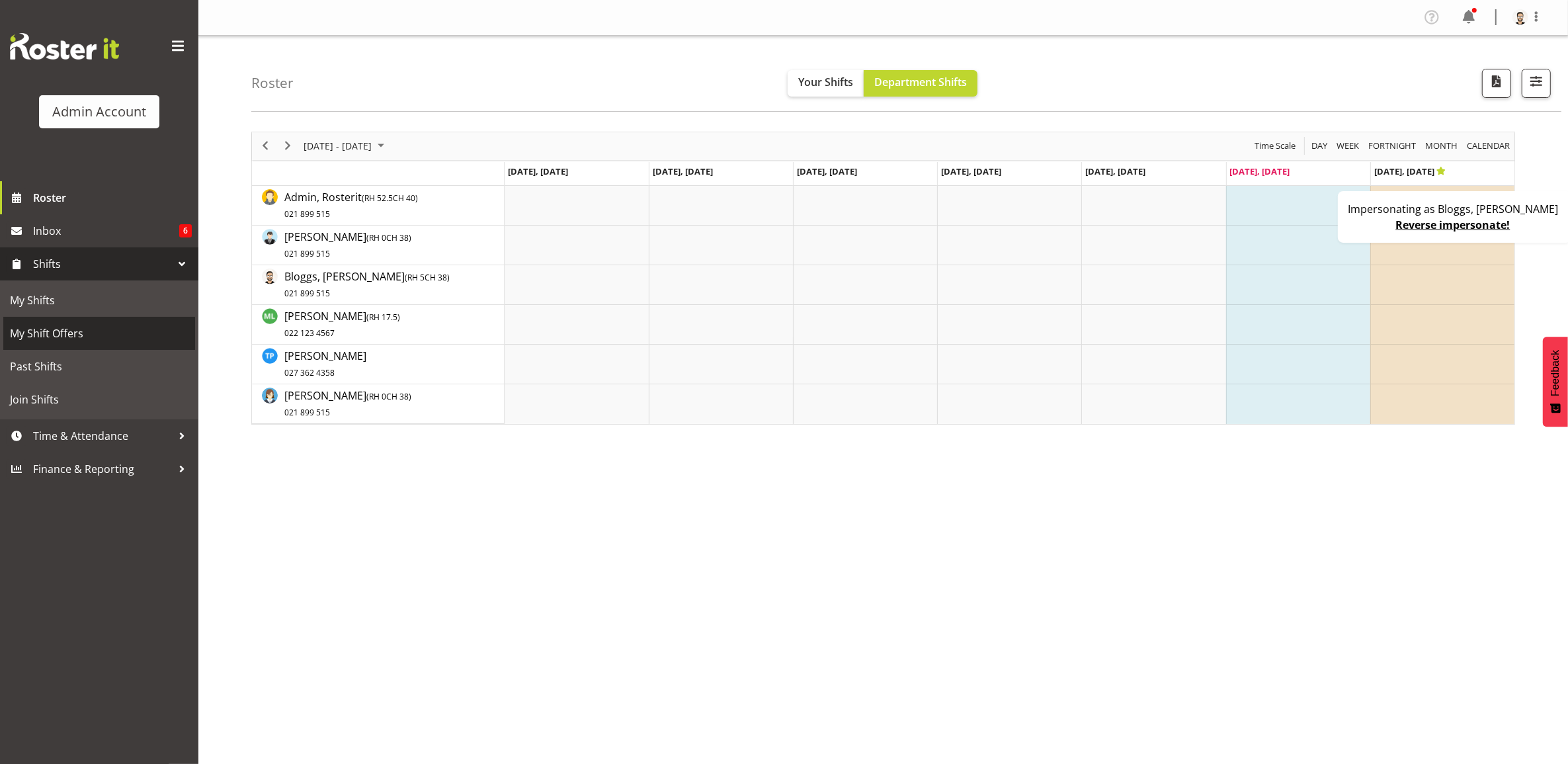
click at [87, 329] on span "My Shift Offers" at bounding box center [99, 333] width 179 height 20
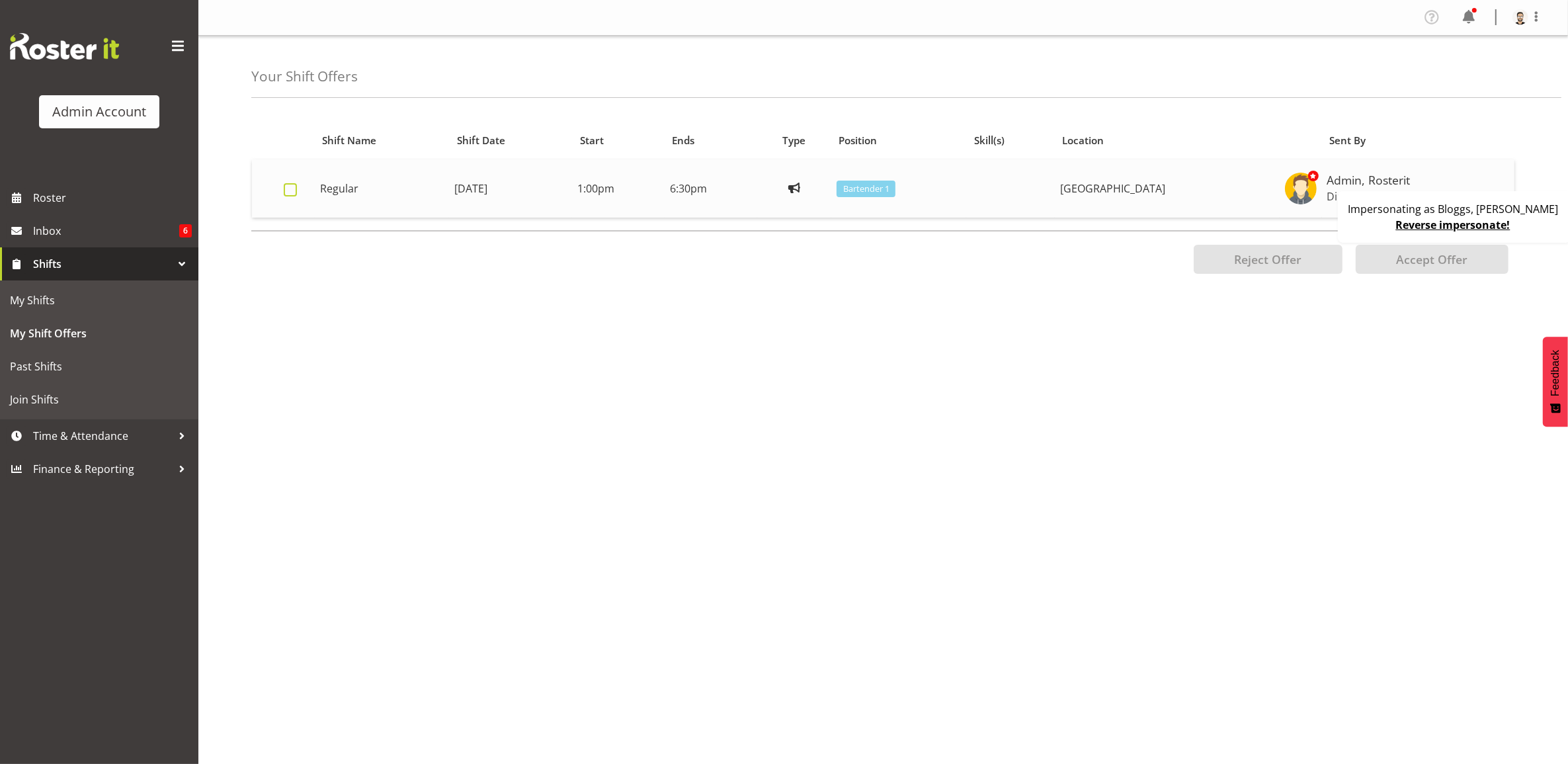
click at [292, 190] on span at bounding box center [290, 191] width 14 height 14
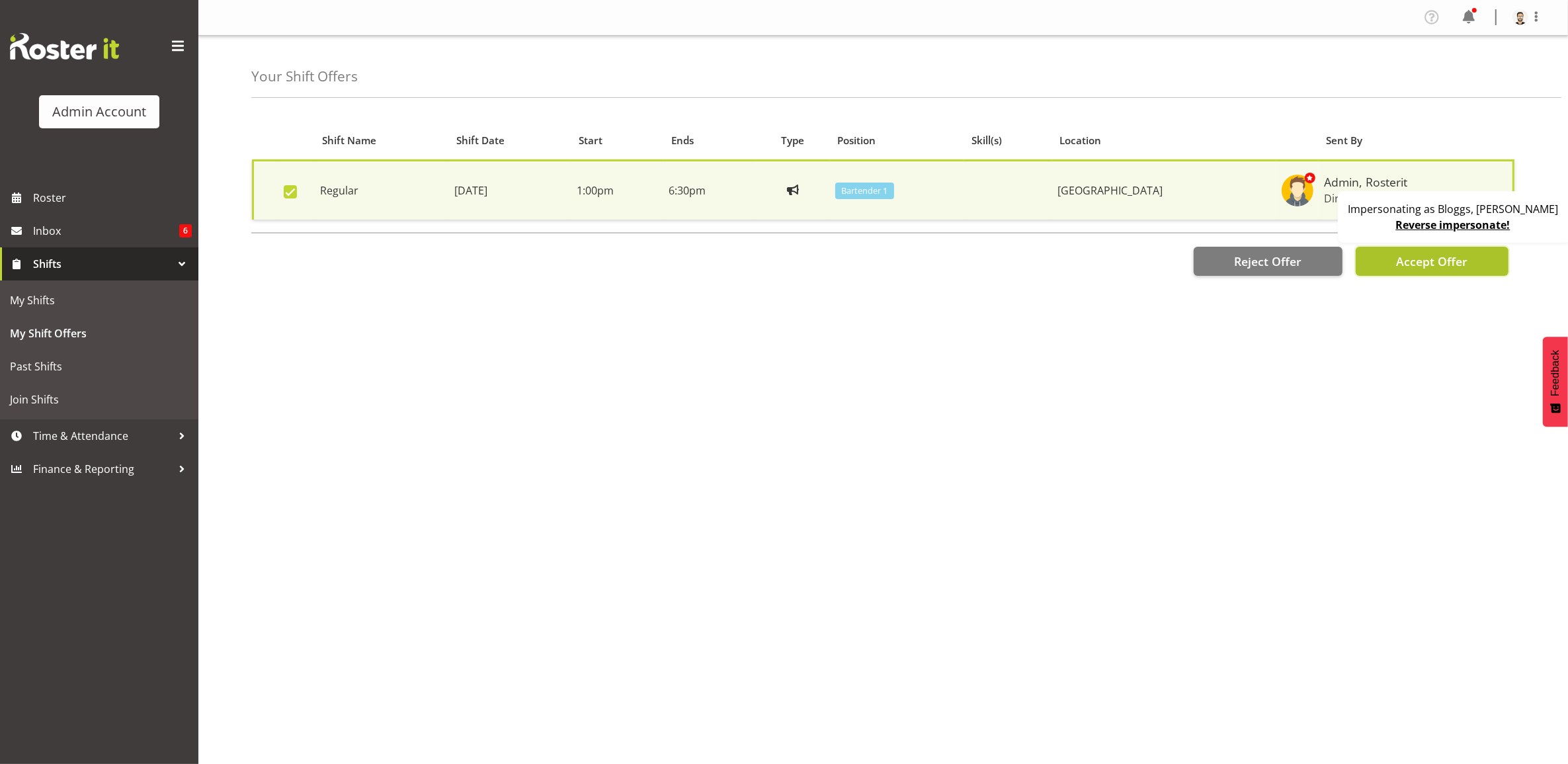
click at [1403, 255] on span "Accept Offer" at bounding box center [1431, 261] width 71 height 16
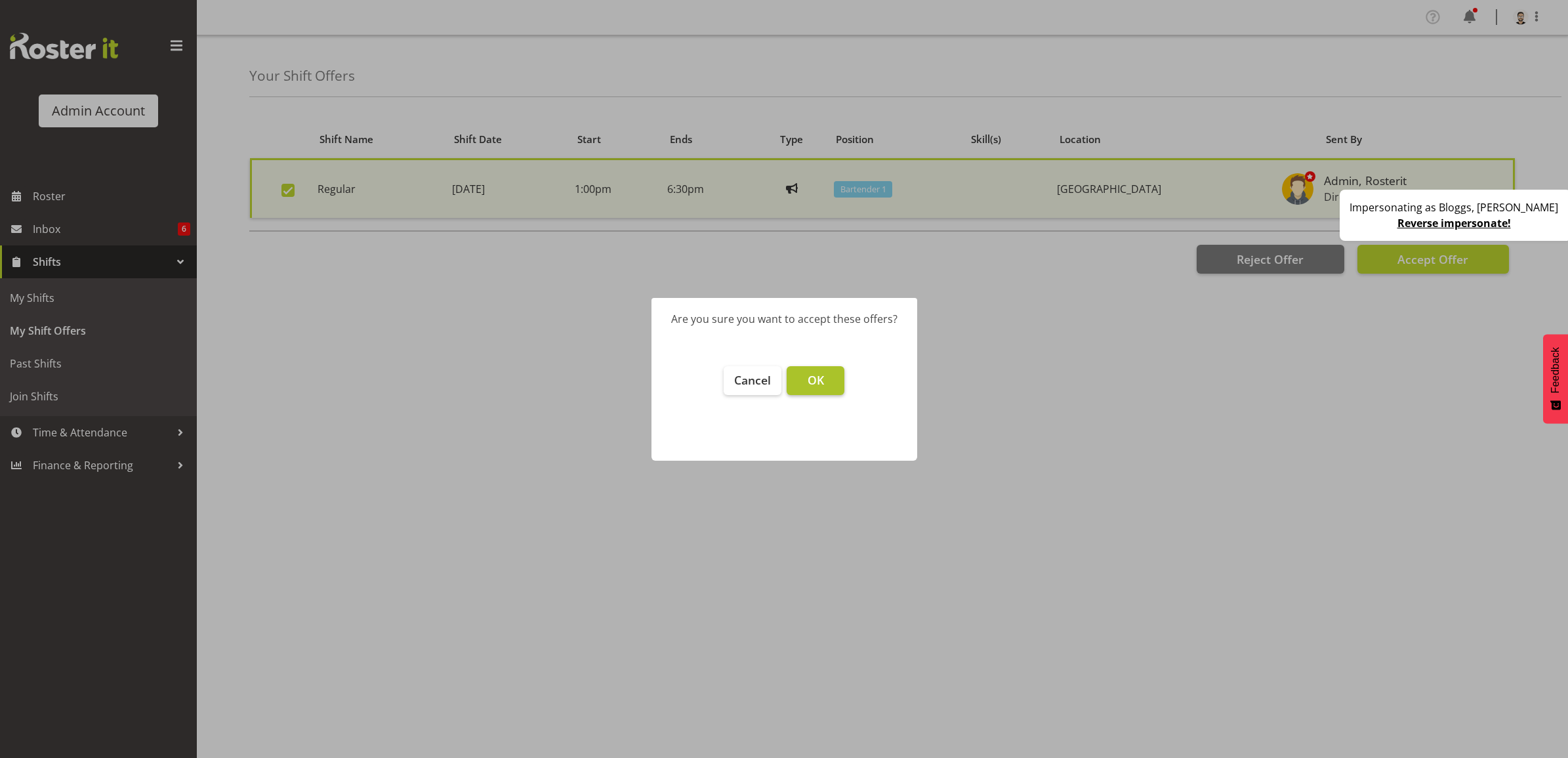
click at [831, 379] on button "OK" at bounding box center [816, 381] width 58 height 29
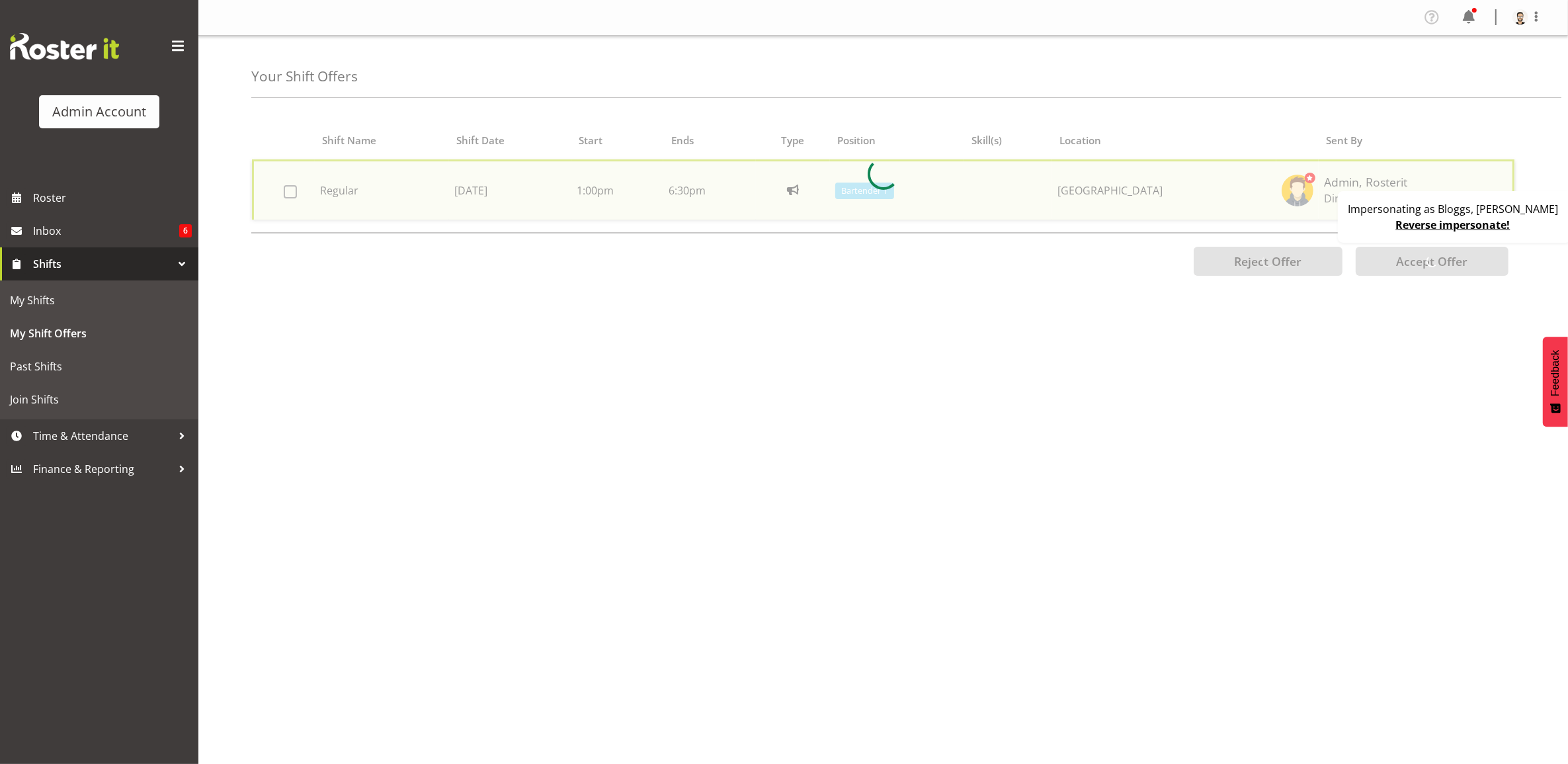
checkbox input "false"
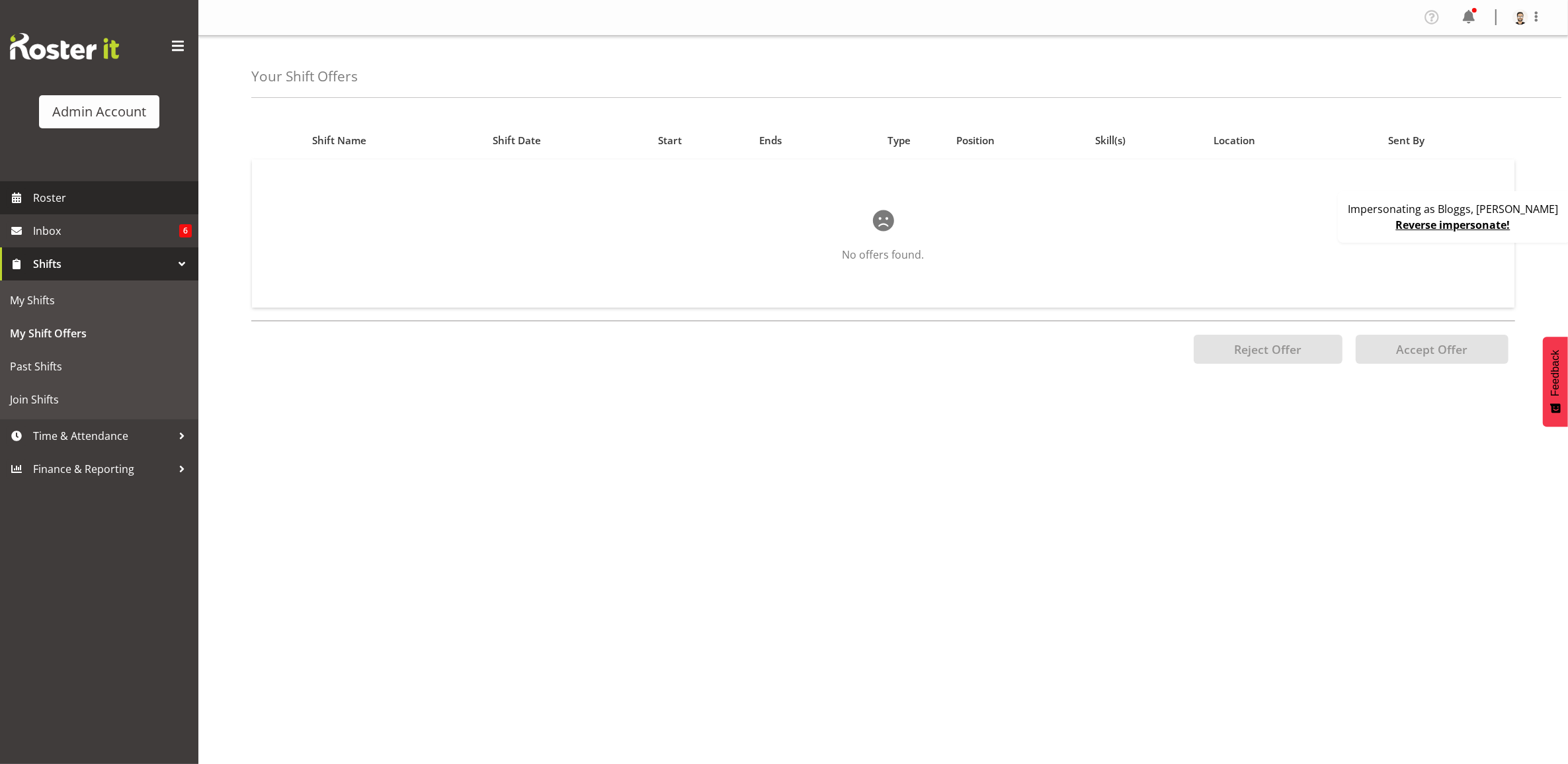
click at [101, 206] on span "Roster" at bounding box center [112, 197] width 158 height 20
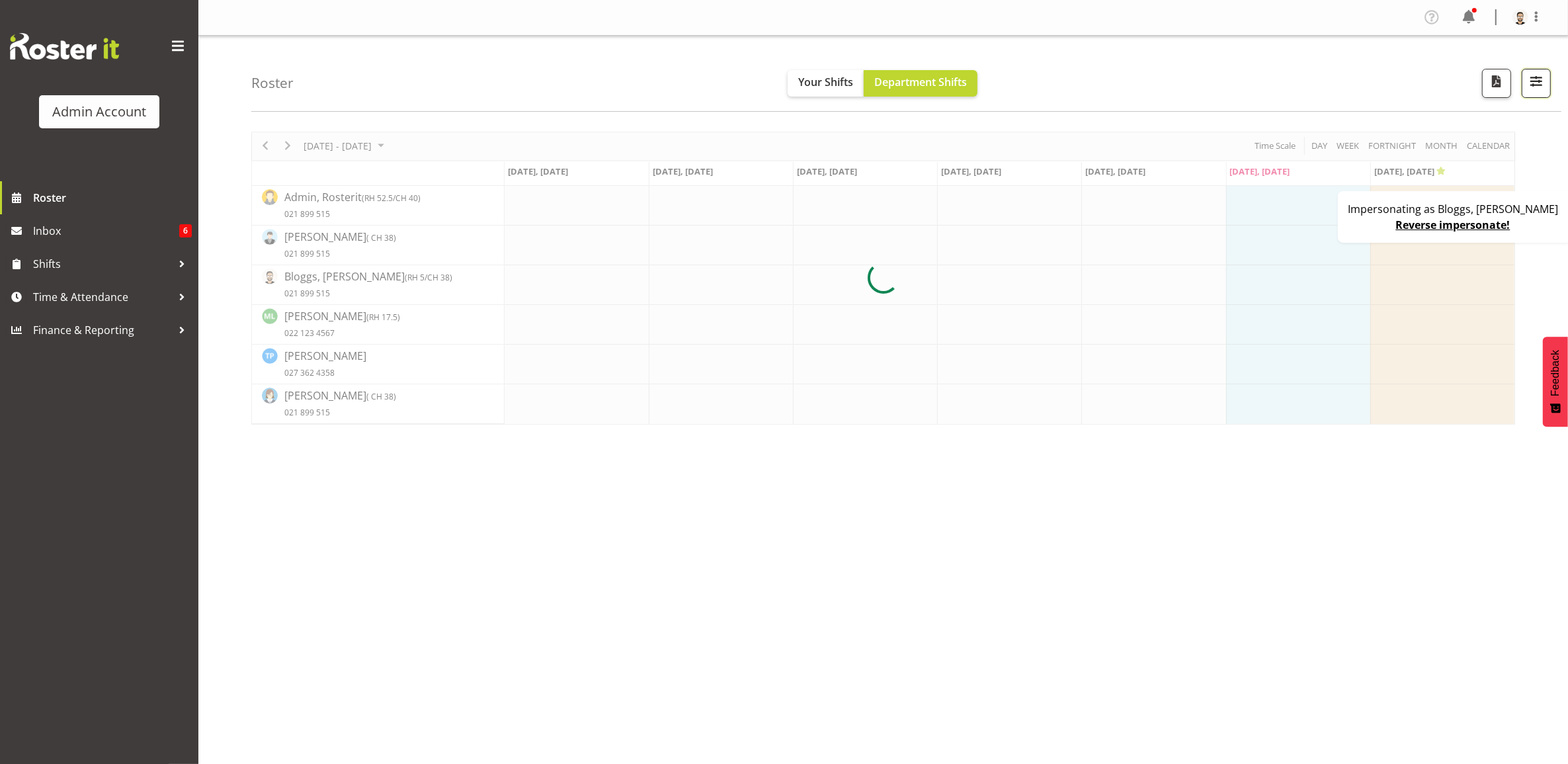
click at [1534, 87] on span "button" at bounding box center [1537, 81] width 18 height 18
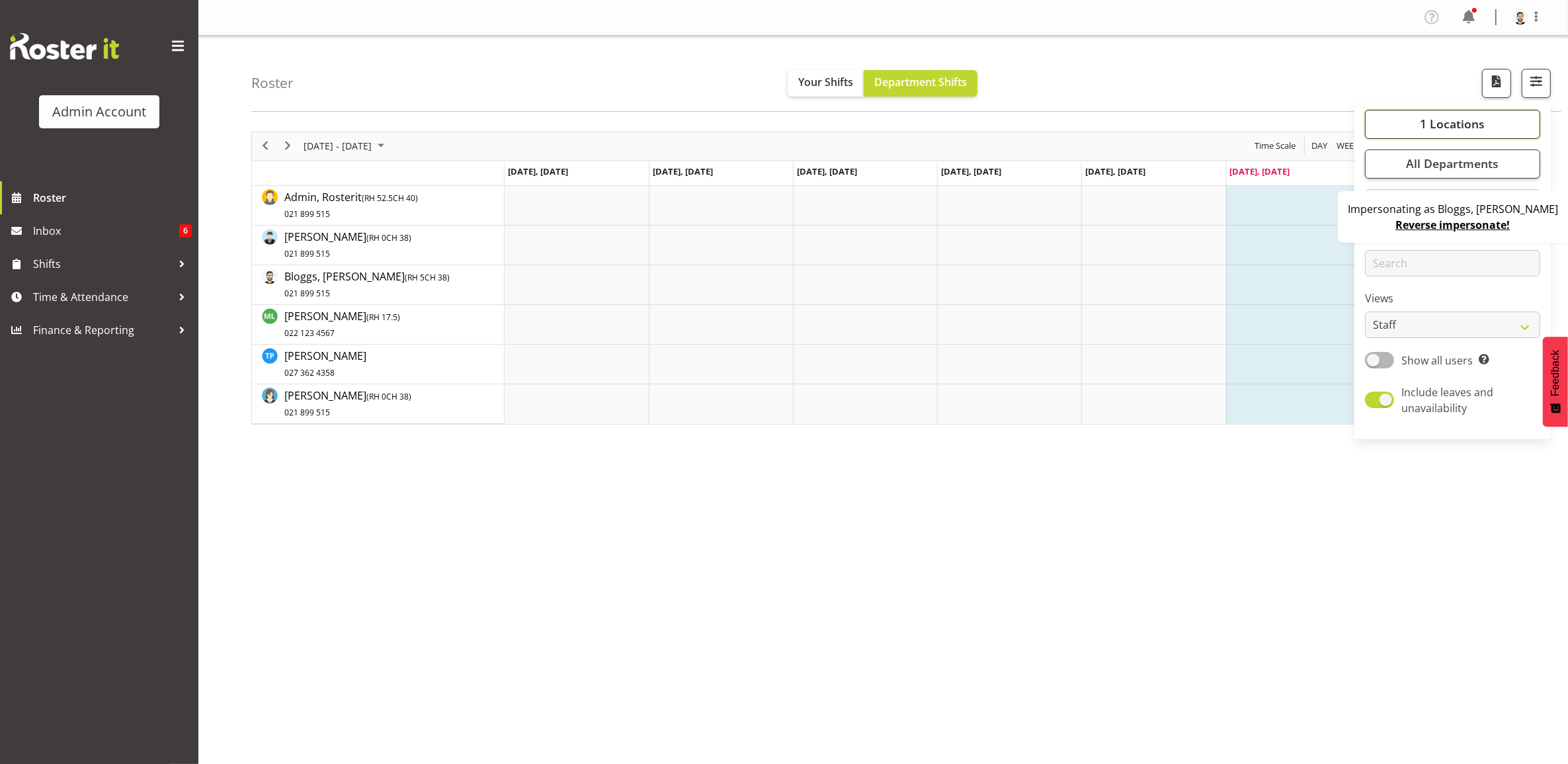
click at [1435, 126] on span "1 Locations" at bounding box center [1452, 123] width 64 height 16
click at [1387, 188] on span "[GEOGRAPHIC_DATA]" at bounding box center [1430, 189] width 89 height 11
click at [1384, 188] on input "[GEOGRAPHIC_DATA]" at bounding box center [1379, 189] width 9 height 9
checkbox input "true"
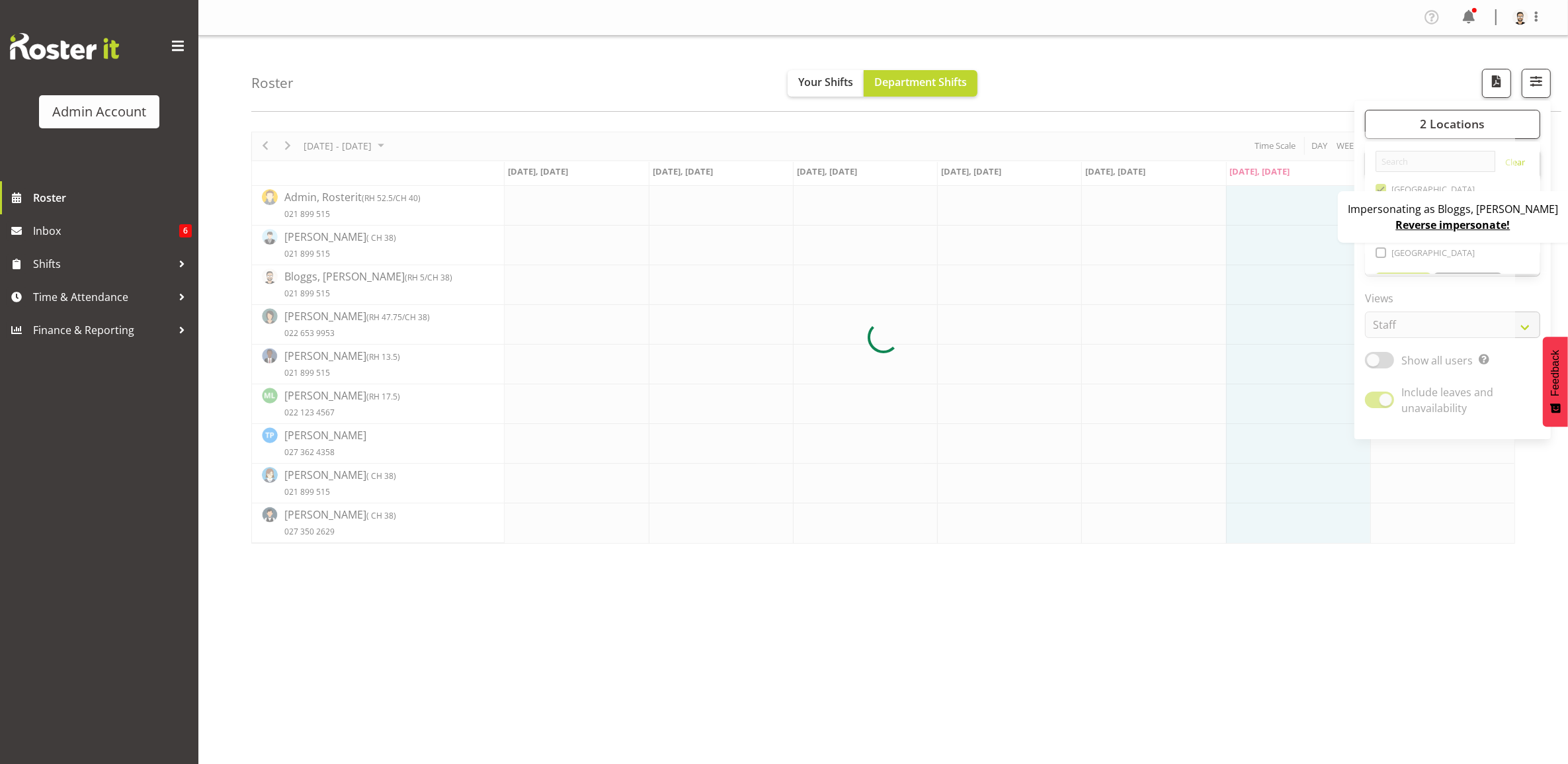
click at [1318, 76] on div "Roster Your Shifts Department Shifts 2 Locations Clear [GEOGRAPHIC_DATA] [GEOGR…" at bounding box center [906, 74] width 1310 height 76
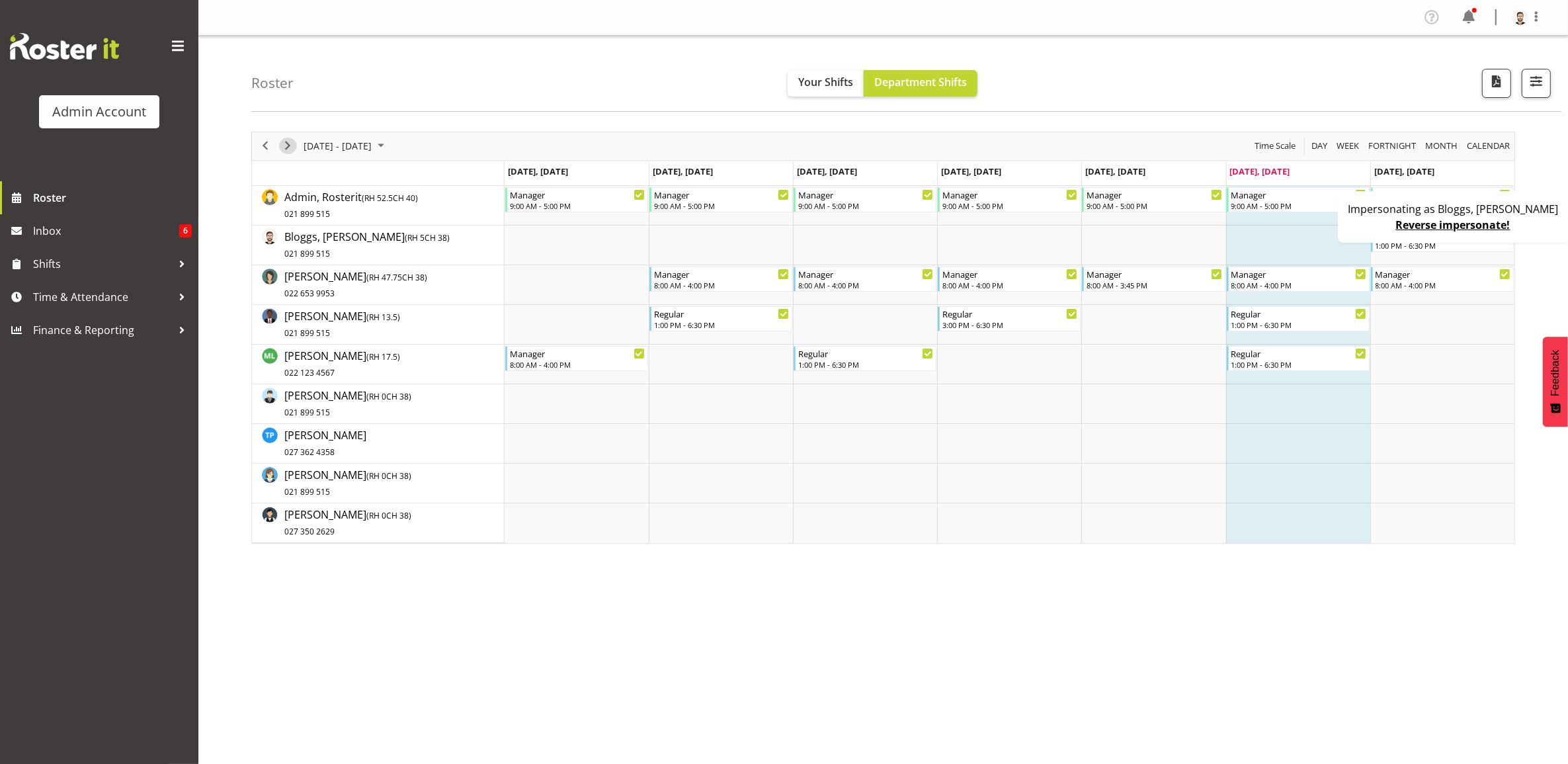
click at [284, 143] on span "Next" at bounding box center [287, 146] width 16 height 17
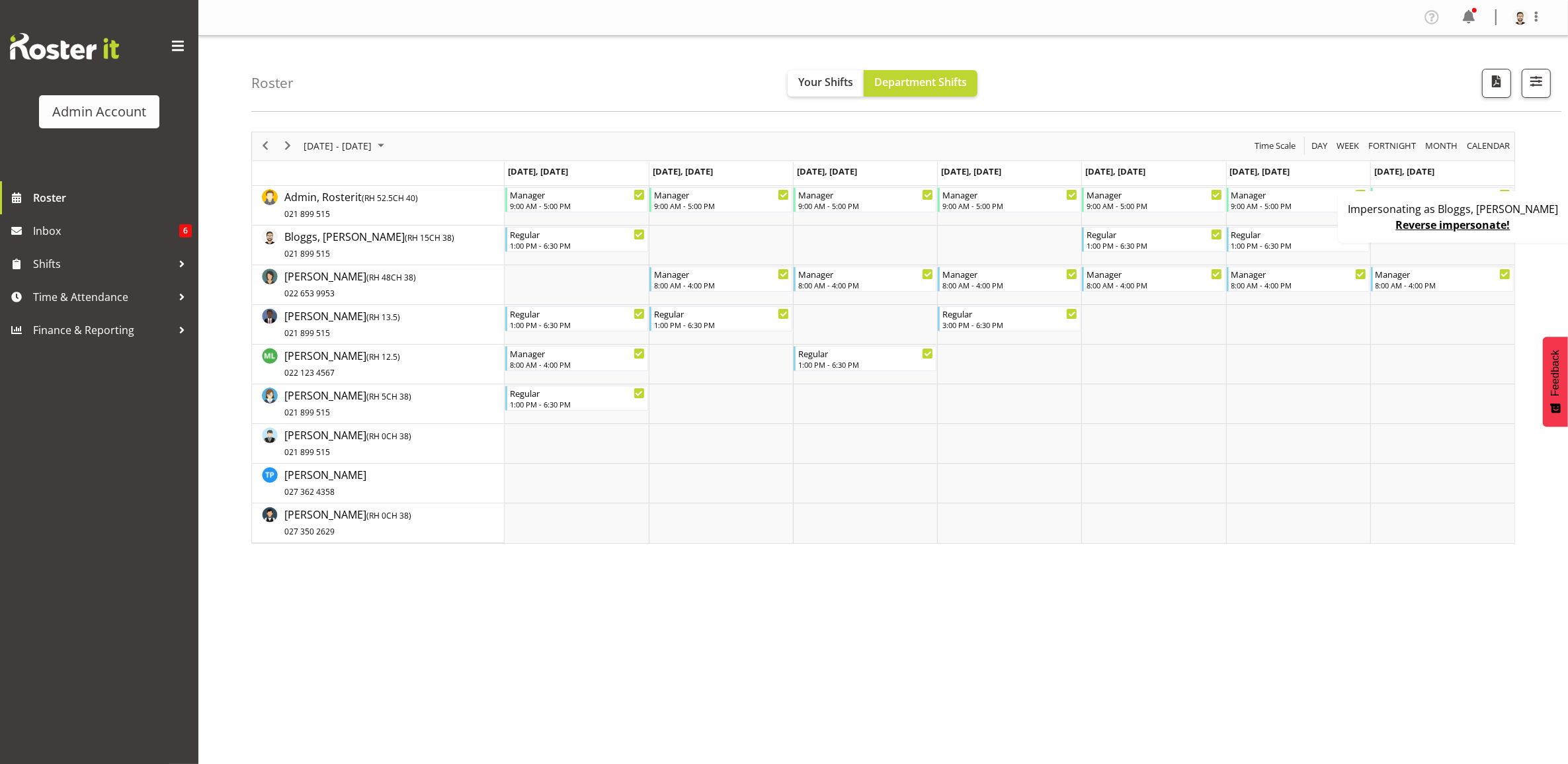
click at [1468, 219] on link "Reverse impersonate!" at bounding box center [1453, 225] width 114 height 15
